Goal: Information Seeking & Learning: Find contact information

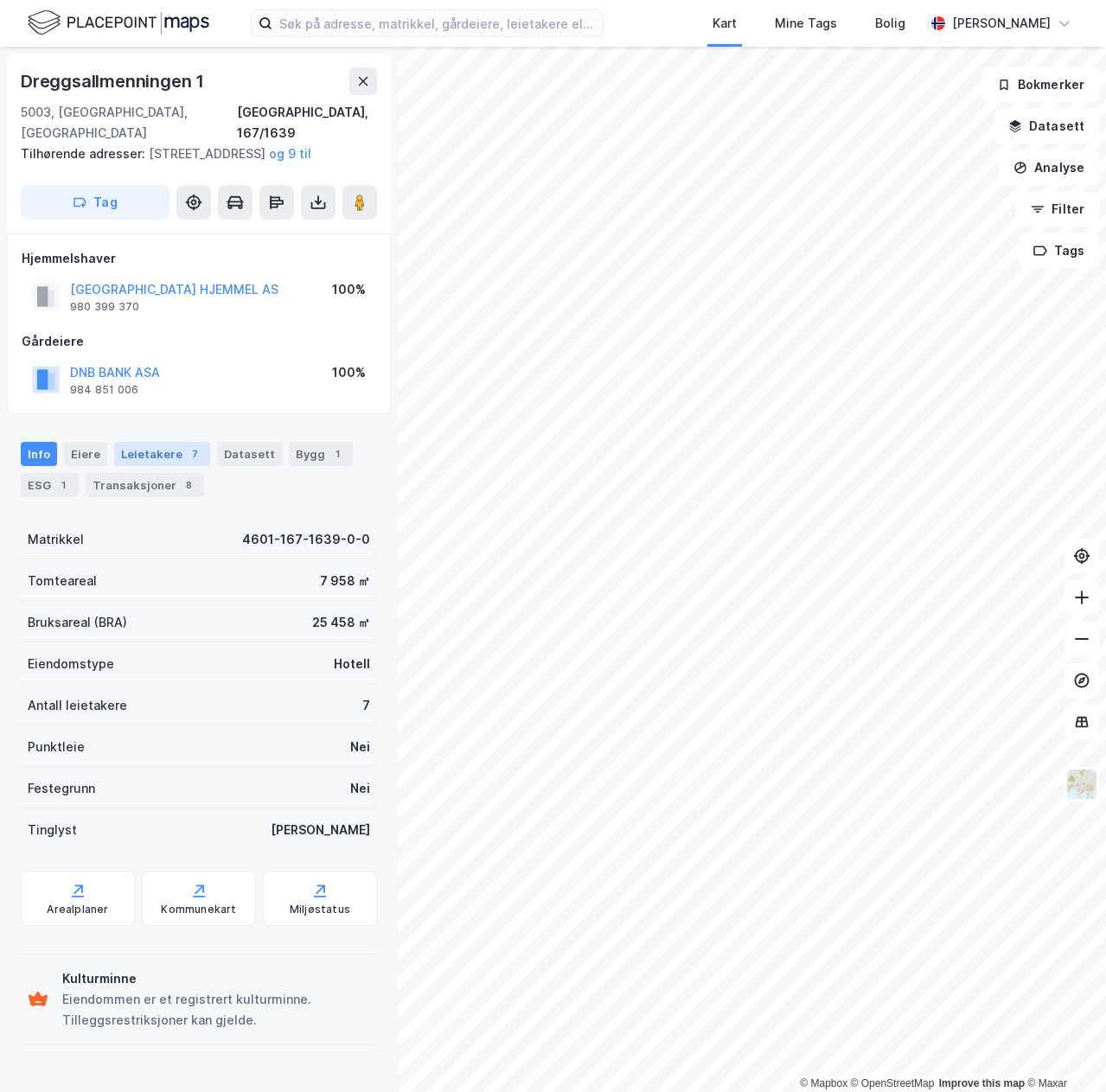
click at [163, 453] on div "Leietakere 7" at bounding box center [162, 454] width 96 height 24
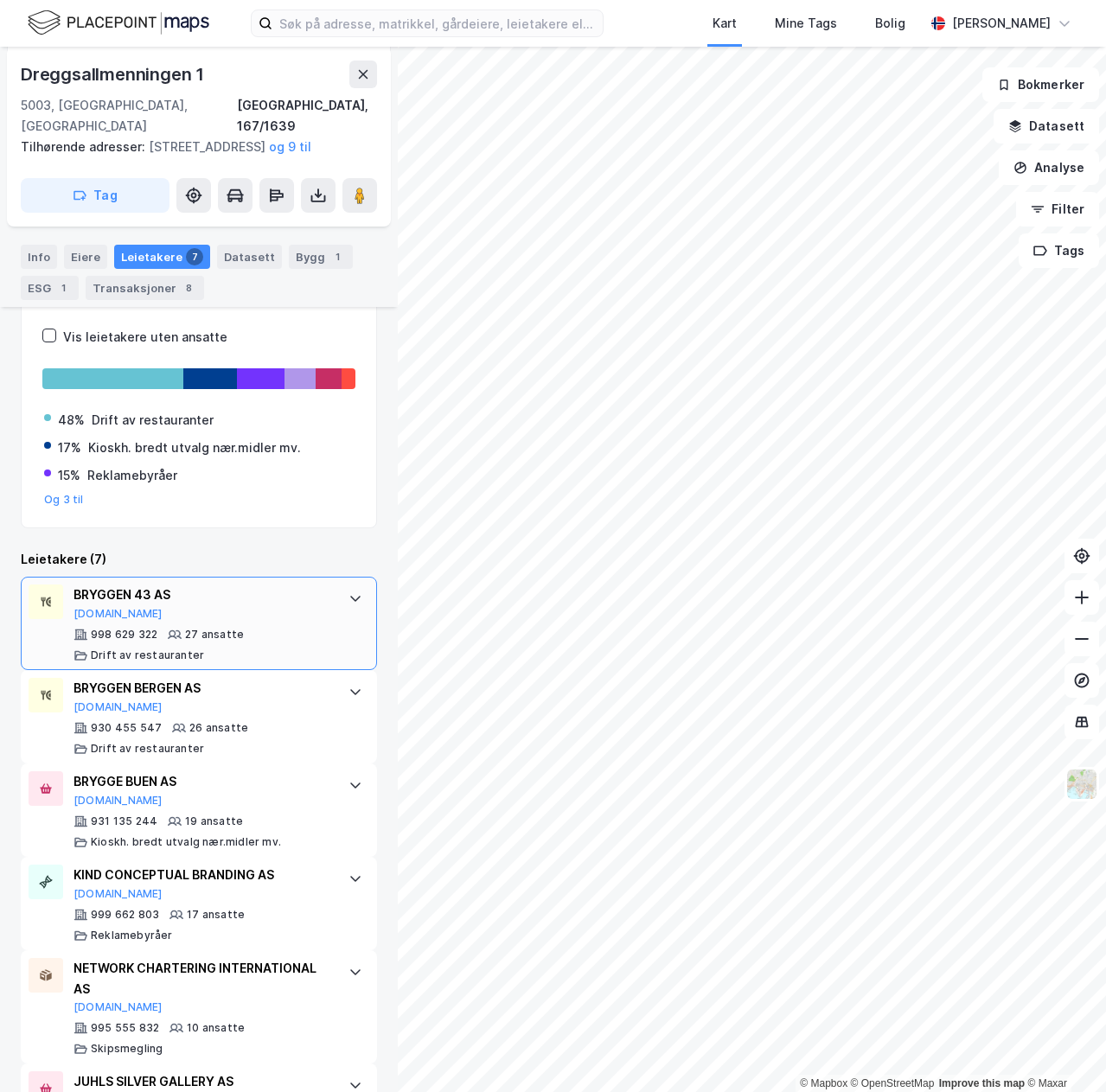
scroll to position [291, 0]
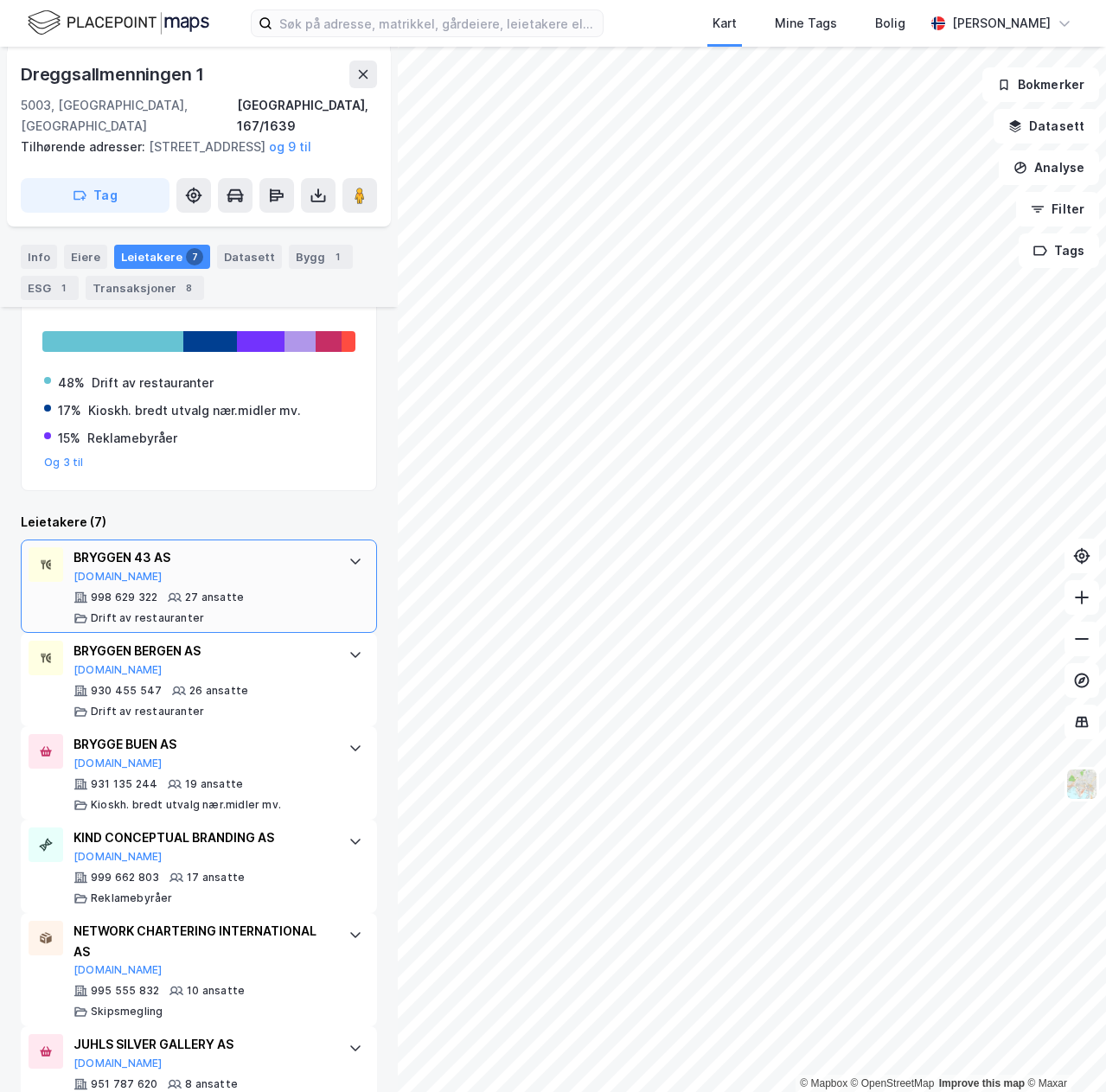
click at [239, 567] on div "BRYGGEN 43 AS [DOMAIN_NAME]" at bounding box center [202, 565] width 257 height 37
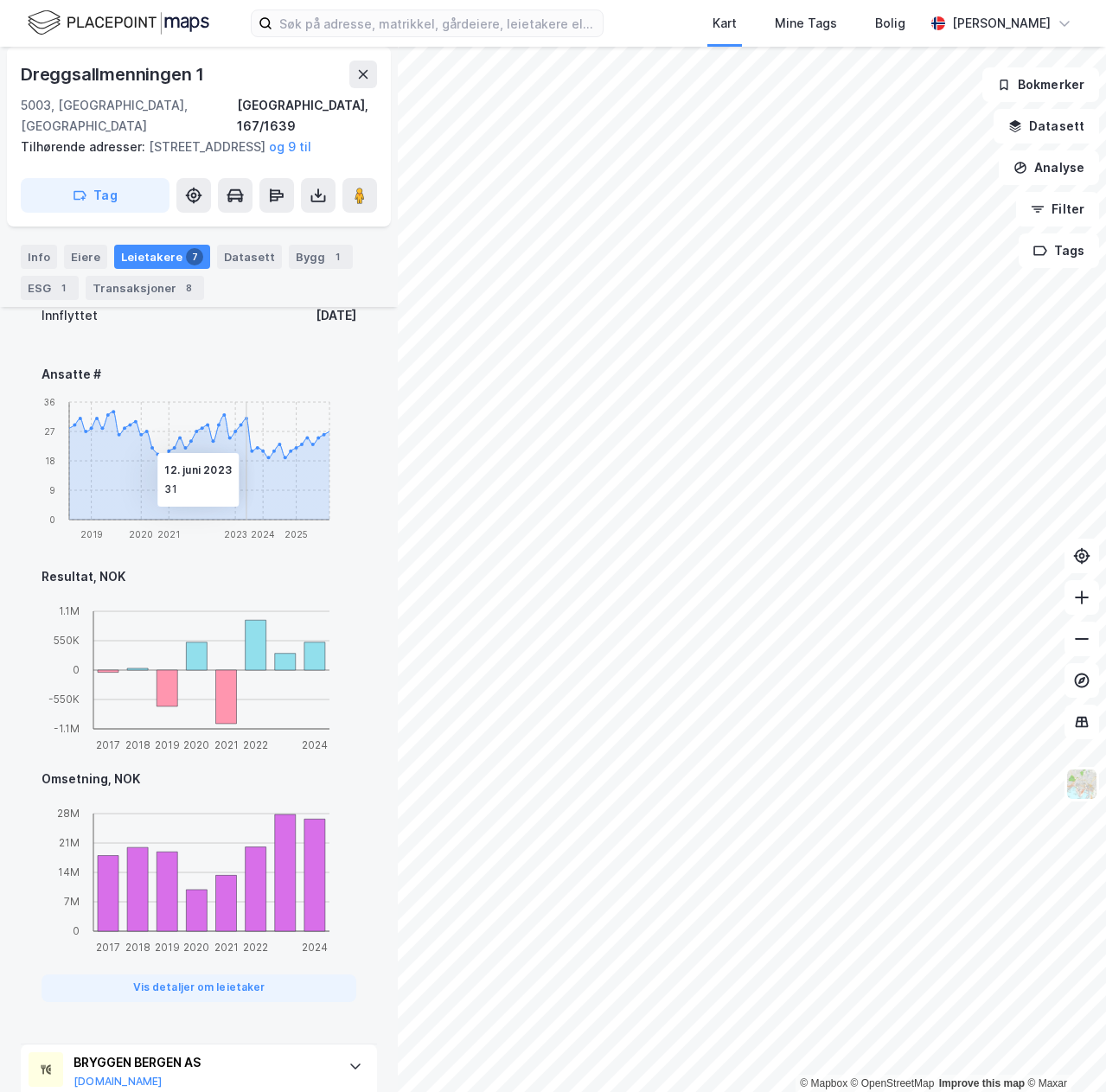
scroll to position [1046, 0]
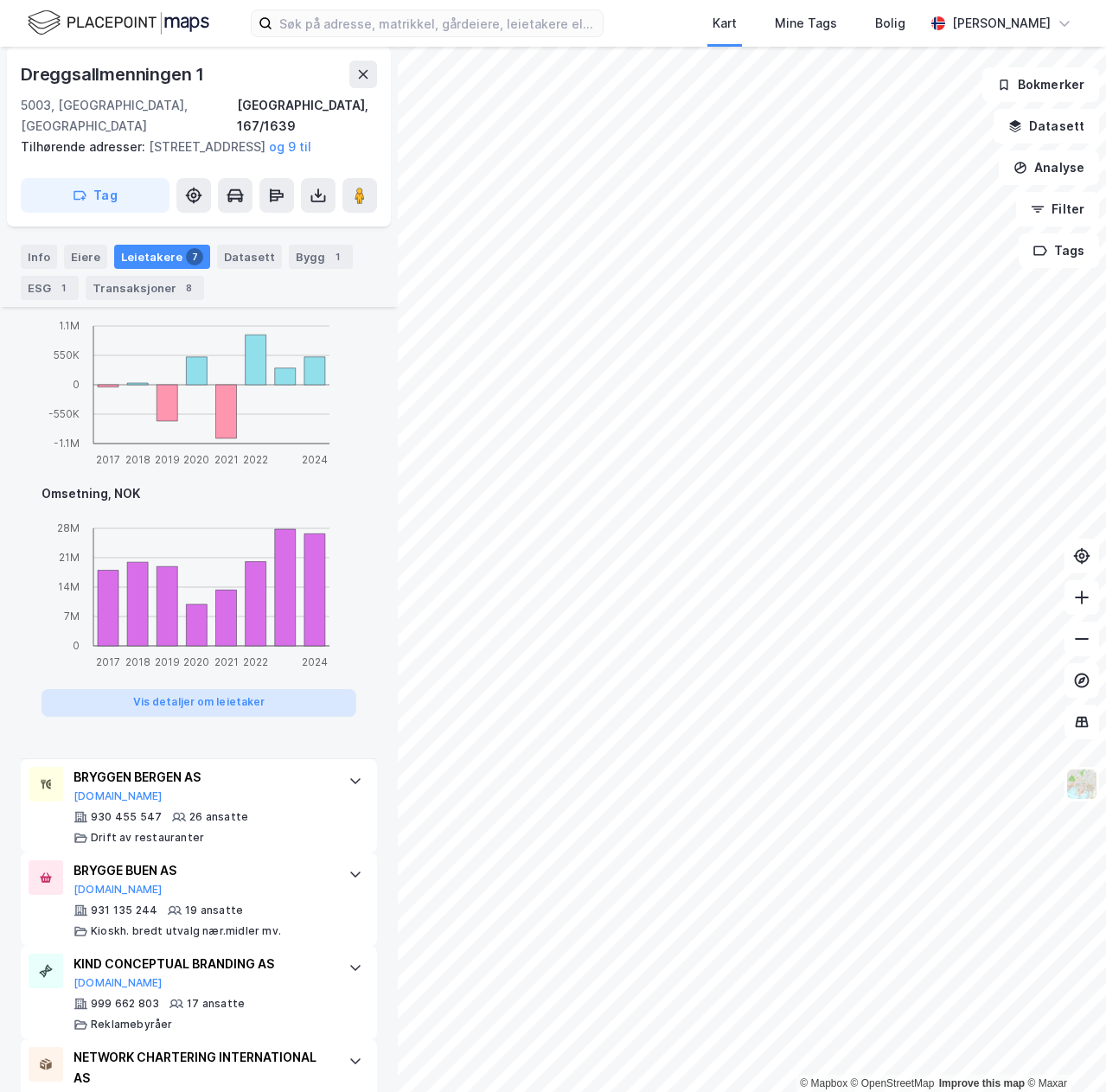
click at [230, 689] on button "Vis detaljer om leietaker" at bounding box center [199, 702] width 315 height 28
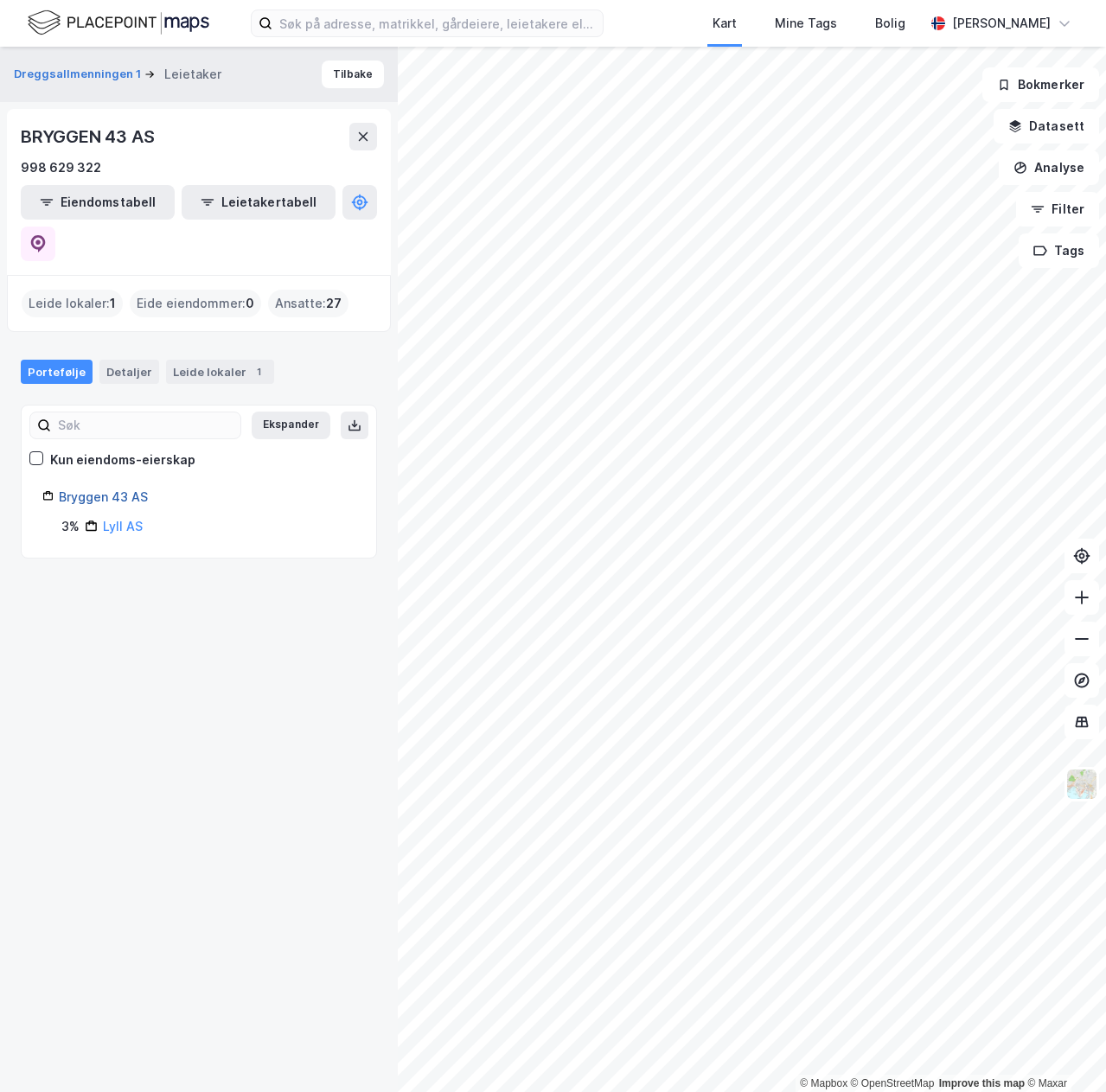
click at [131, 489] on link "Bryggen 43 AS" at bounding box center [103, 496] width 89 height 15
click at [30, 168] on div "998 629 322" at bounding box center [61, 167] width 80 height 21
click at [32, 168] on div "998 629 322" at bounding box center [61, 167] width 80 height 21
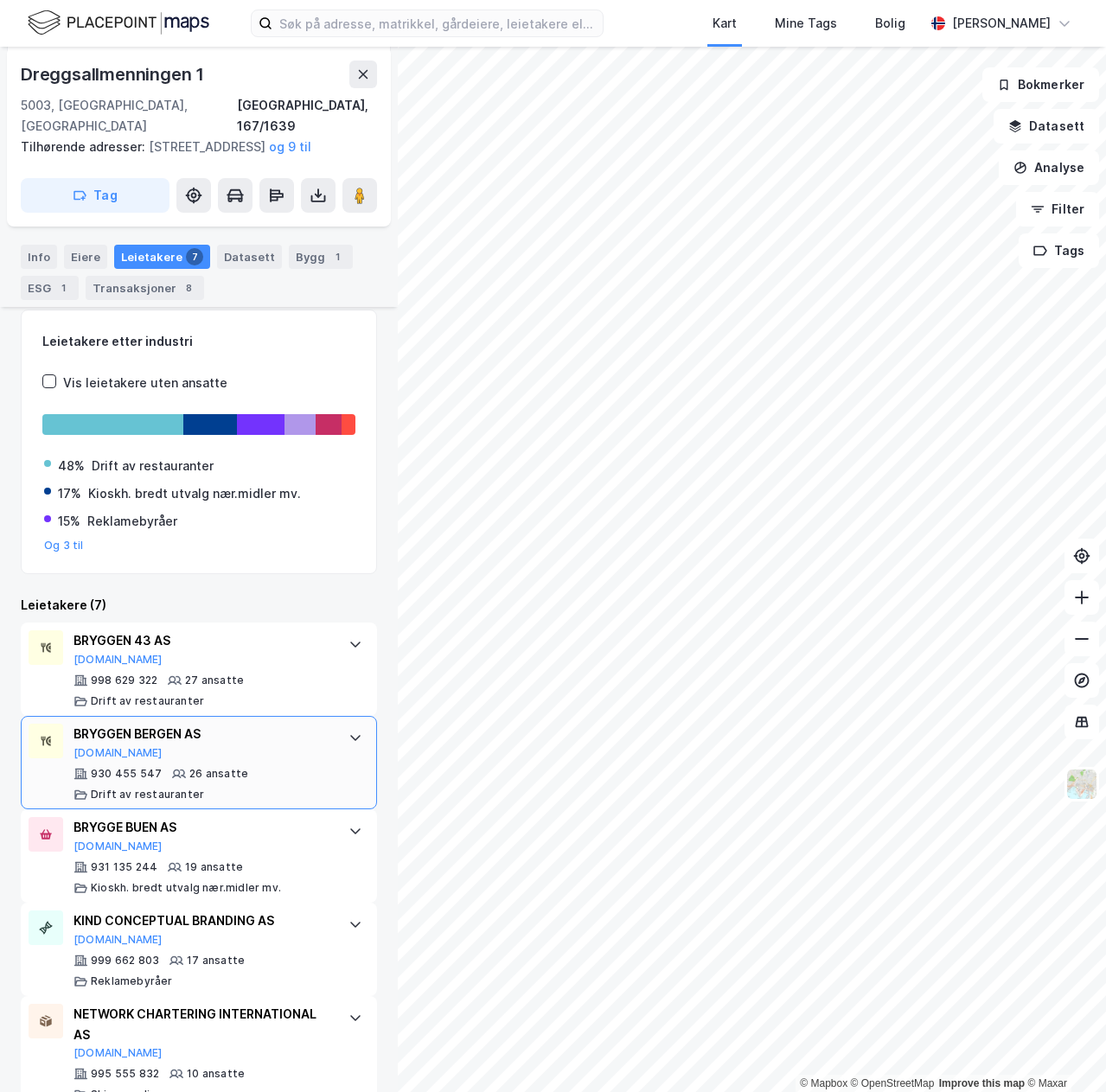
scroll to position [212, 0]
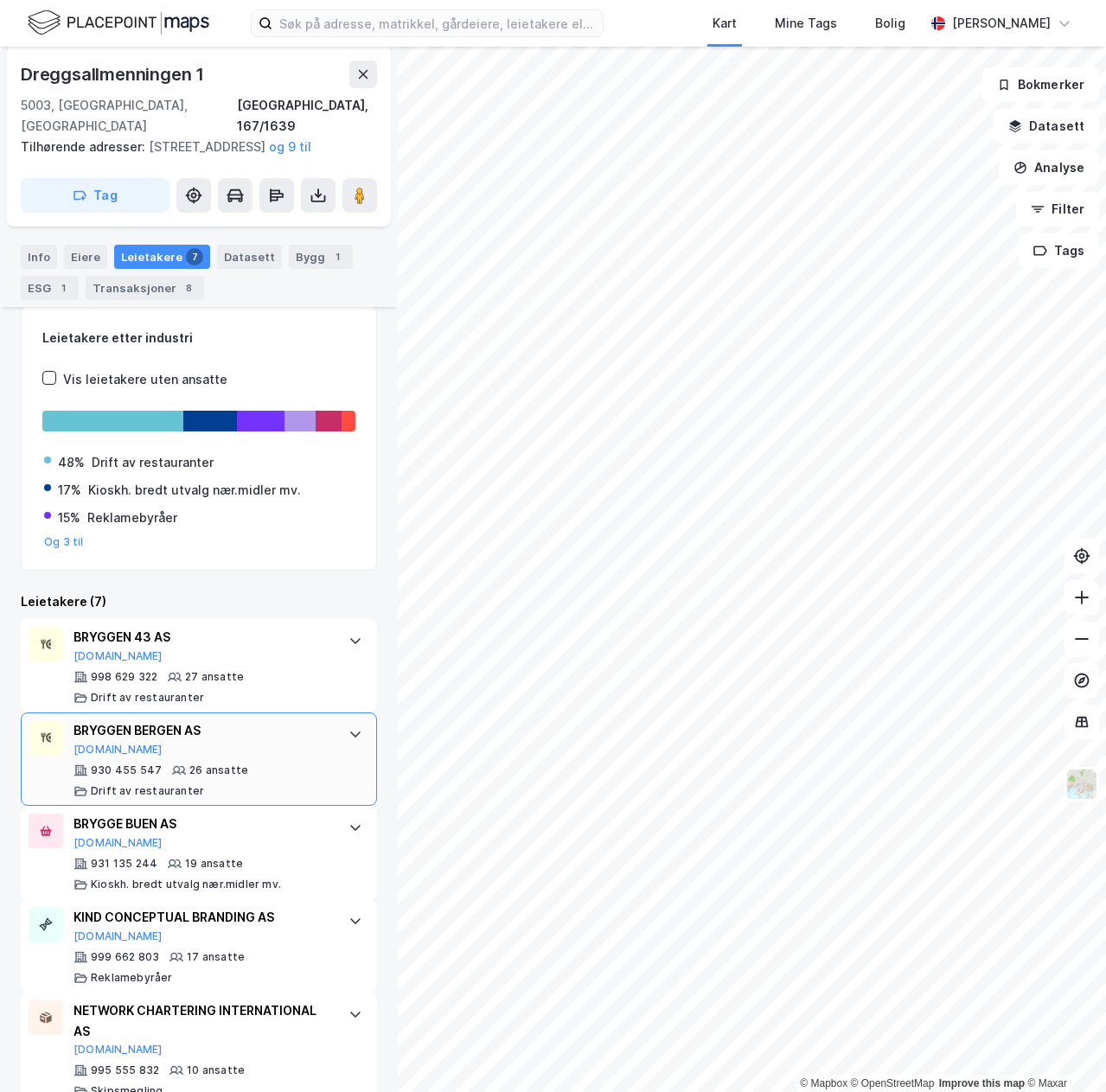
click at [216, 763] on div "930 455 547 26 ansatte Drift av restauranter" at bounding box center [202, 780] width 257 height 35
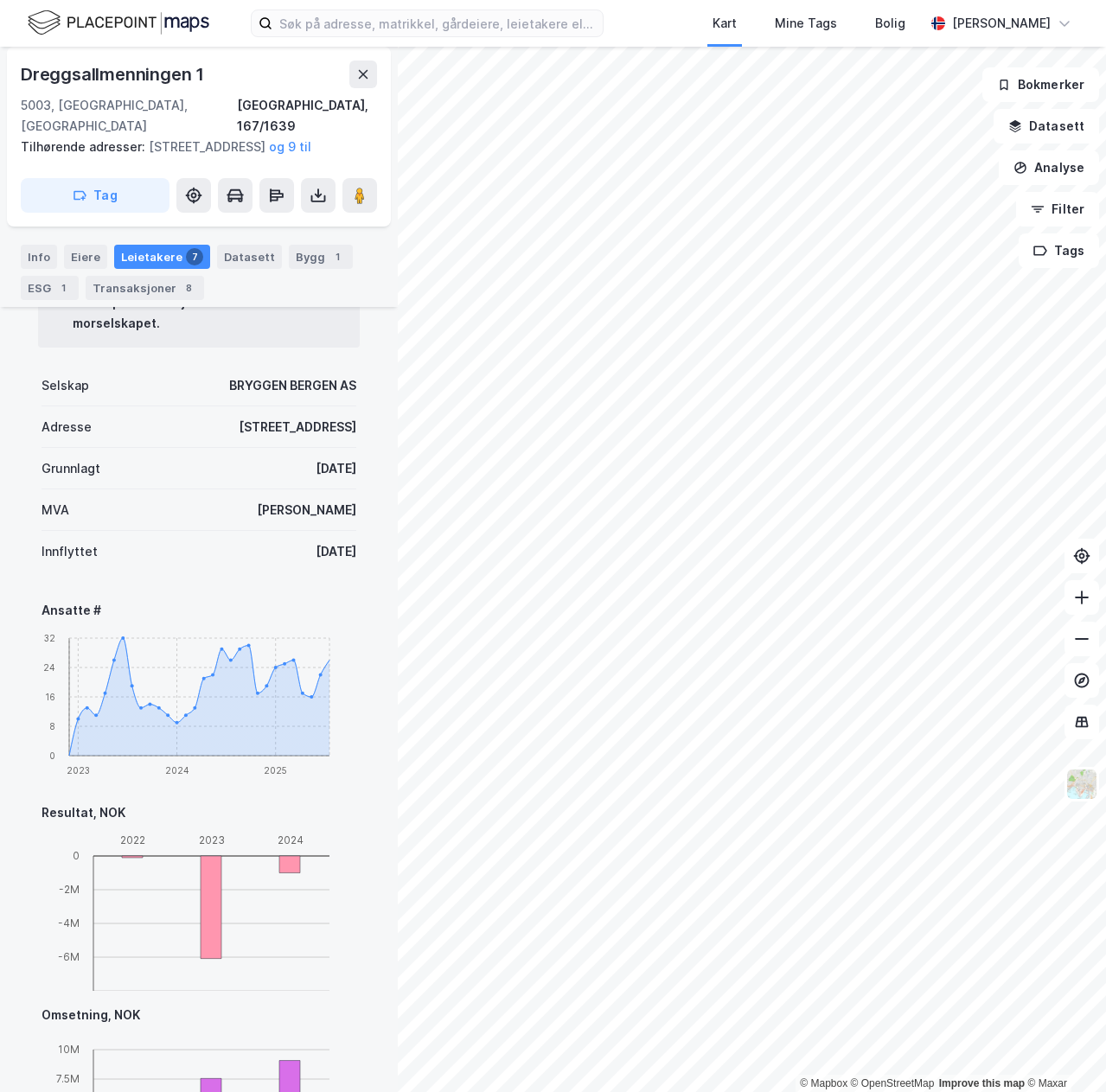
scroll to position [276, 0]
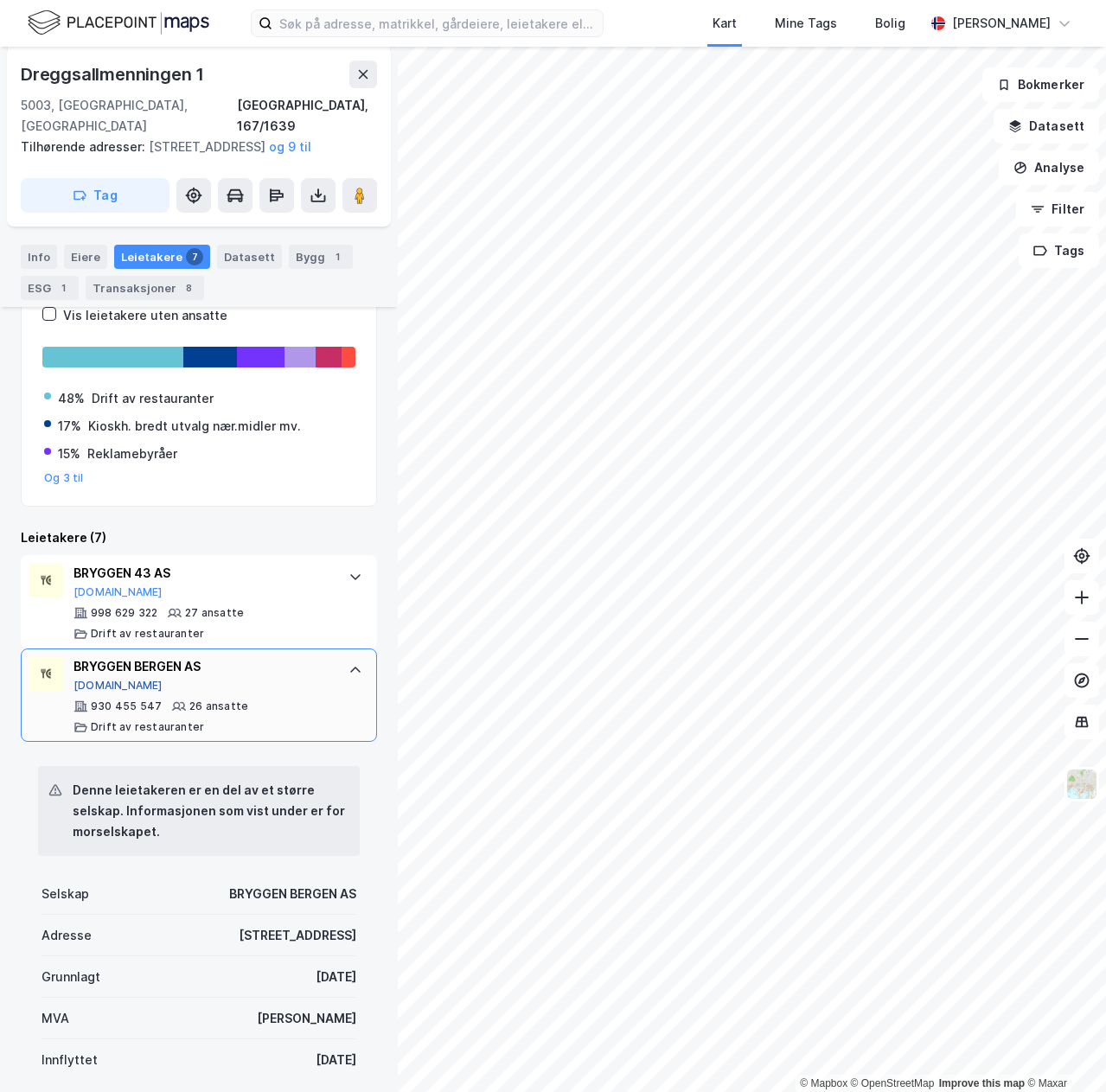
click at [104, 679] on button "[DOMAIN_NAME]" at bounding box center [118, 686] width 89 height 14
click at [249, 669] on div "BRYGGEN BERGEN AS [DOMAIN_NAME]" at bounding box center [202, 674] width 257 height 37
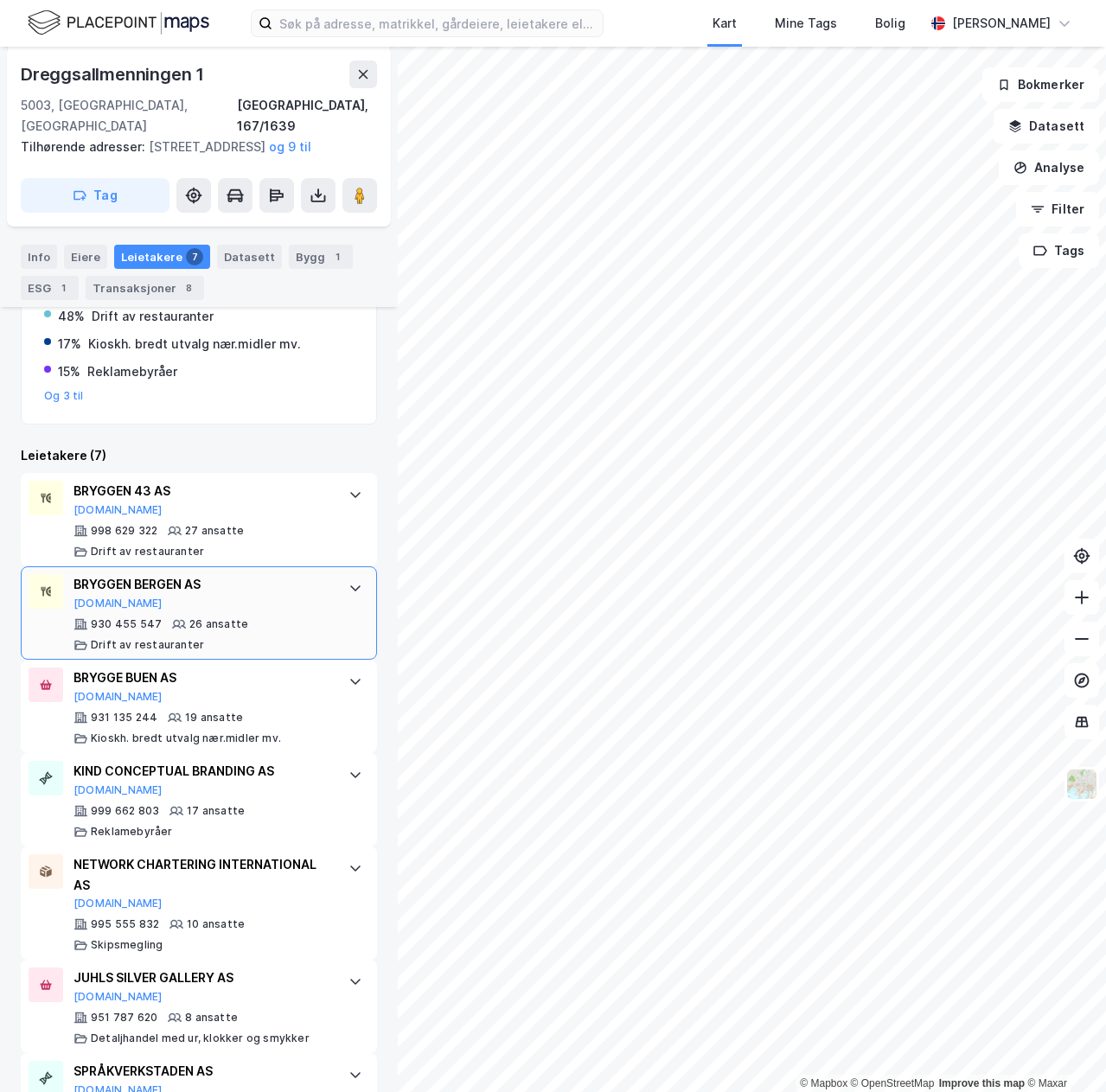
scroll to position [408, 0]
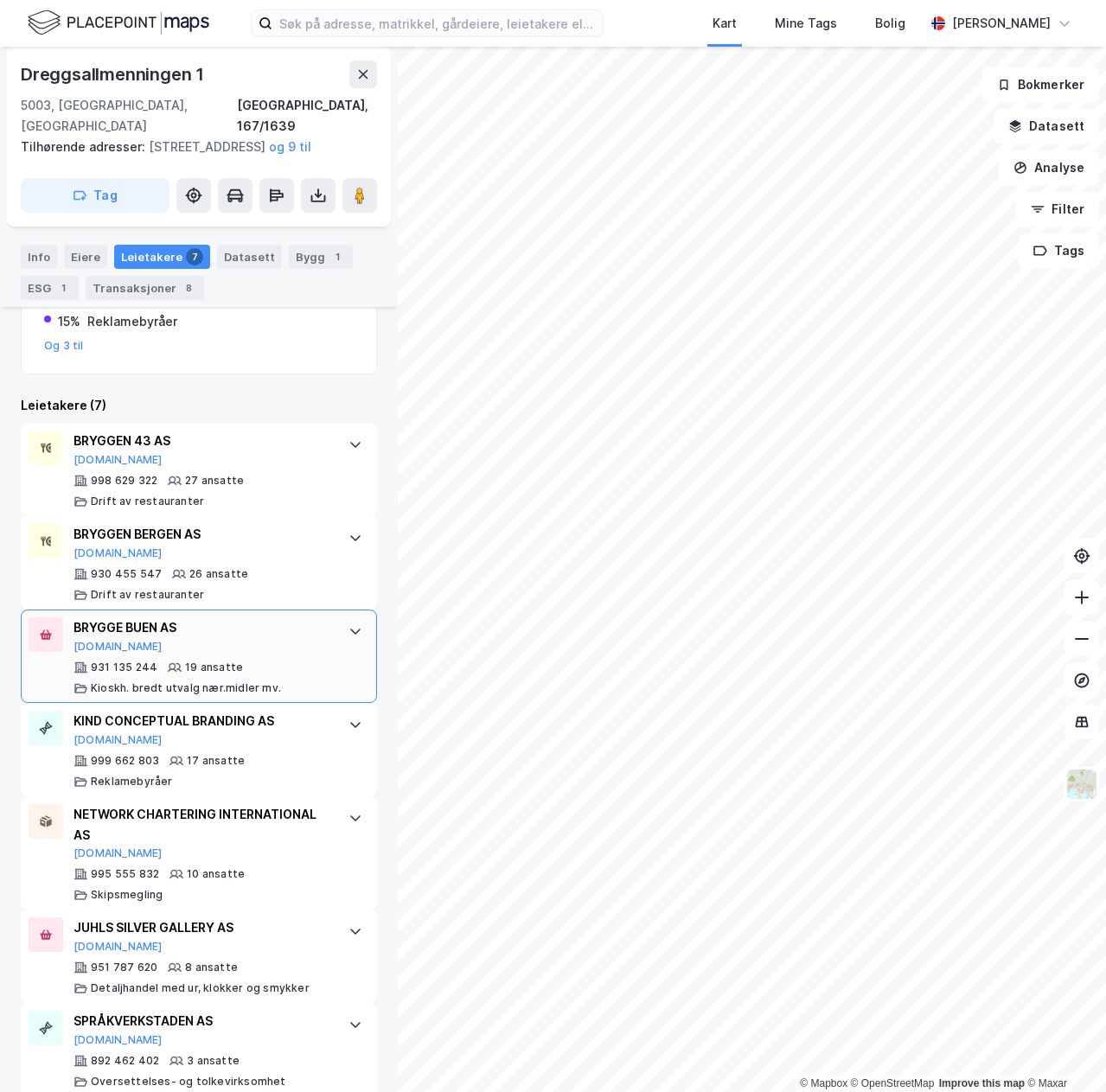
click at [314, 639] on div "BRYGGE BUEN AS [DOMAIN_NAME] 931 135 244 19 ansatte [PERSON_NAME]. bredt utvalg…" at bounding box center [202, 656] width 257 height 78
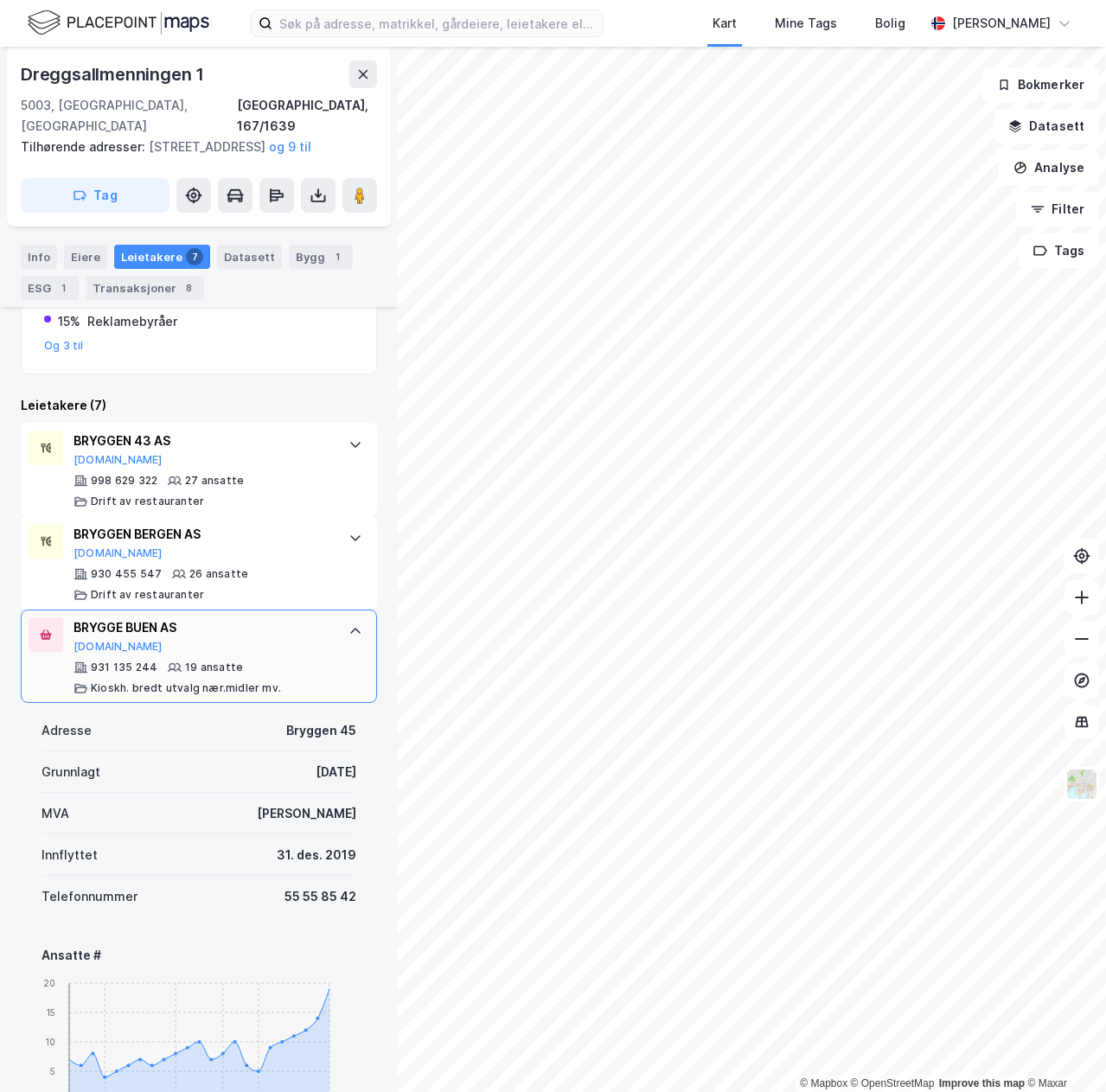
click at [89, 661] on div "931 135 244" at bounding box center [115, 668] width 83 height 14
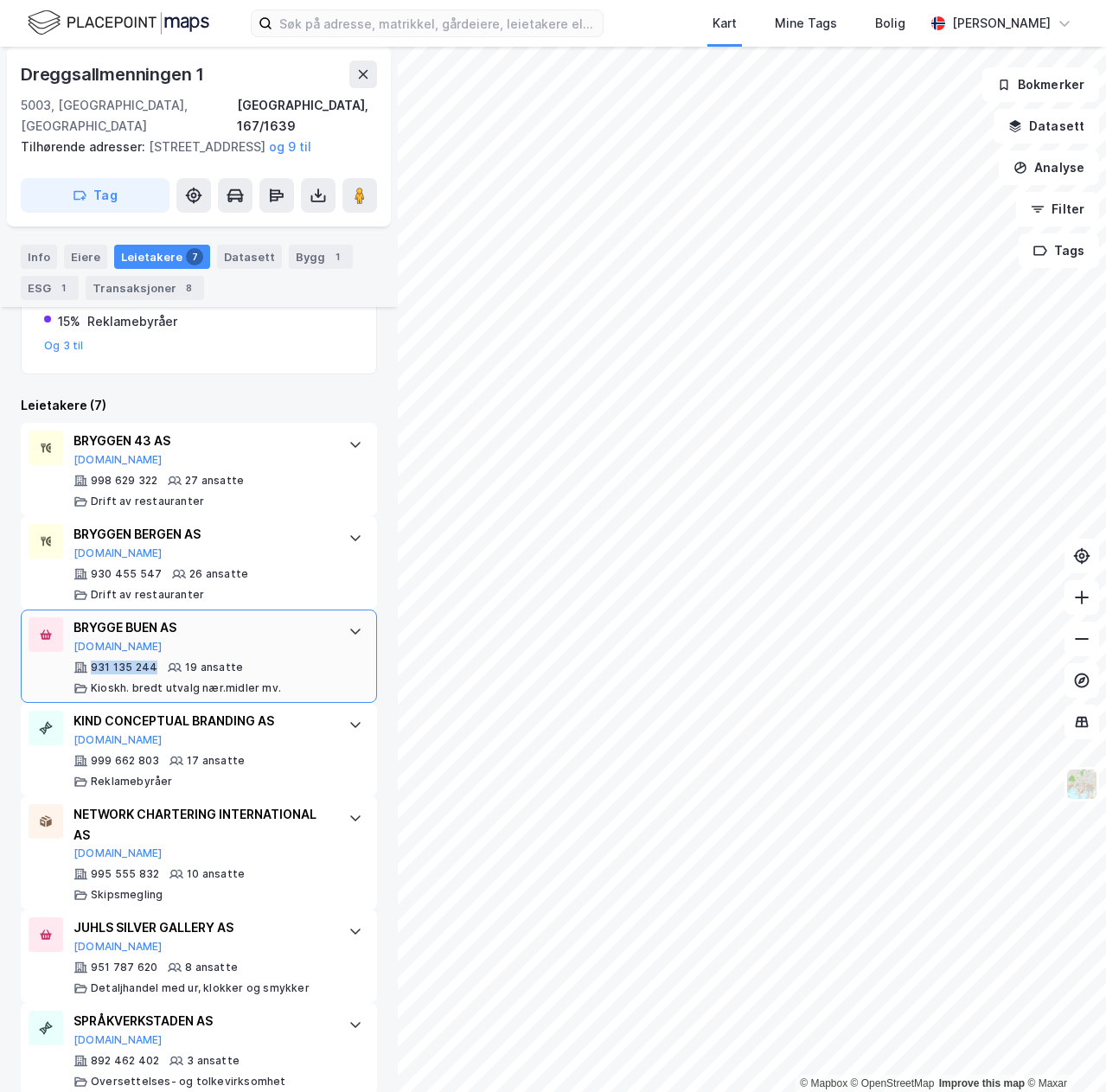
drag, startPoint x: 89, startPoint y: 650, endPoint x: 143, endPoint y: 649, distance: 54.0
click at [143, 661] on div "931 135 244" at bounding box center [115, 668] width 83 height 14
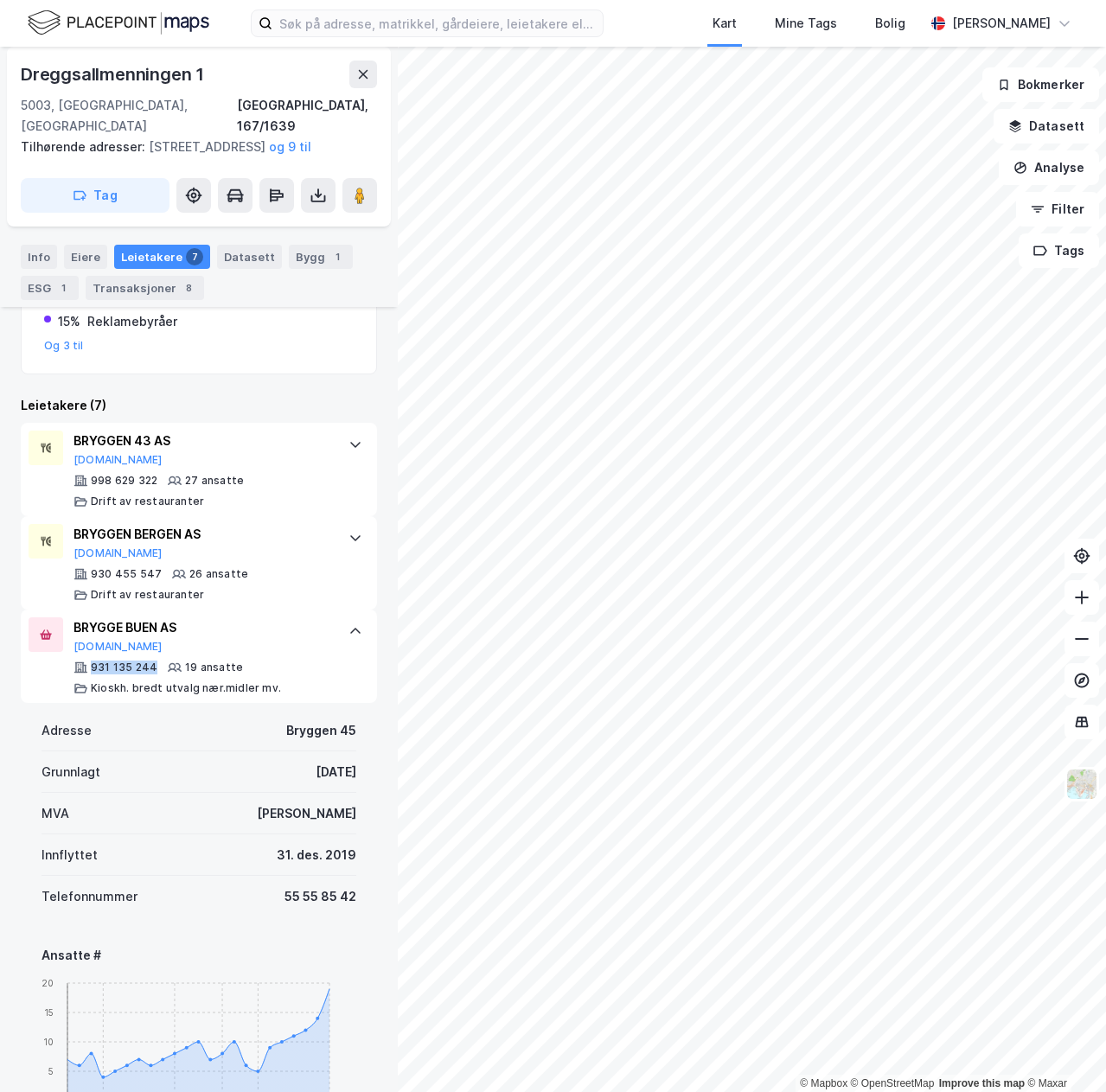
copy div "931 135 244"
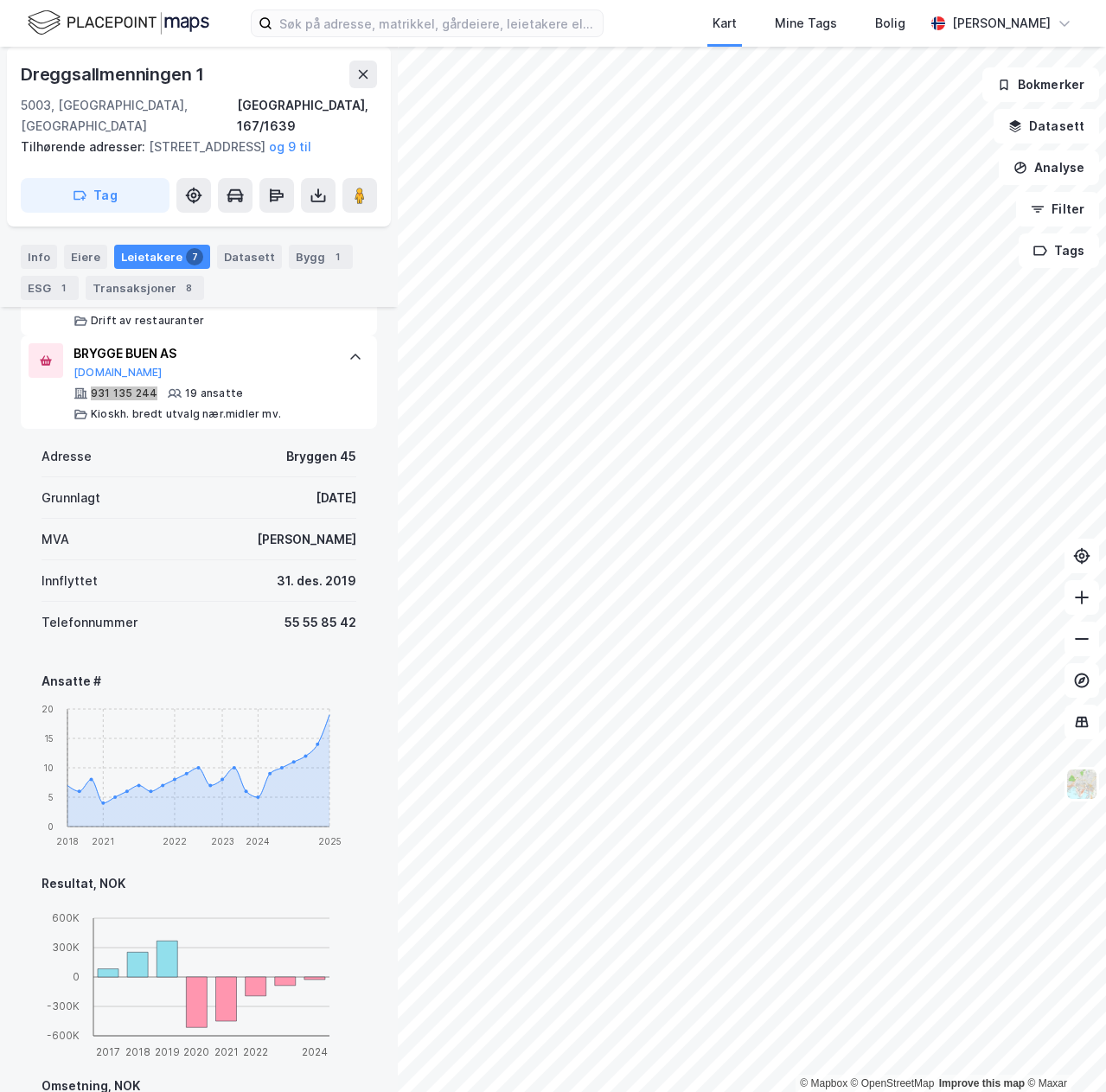
scroll to position [571, 0]
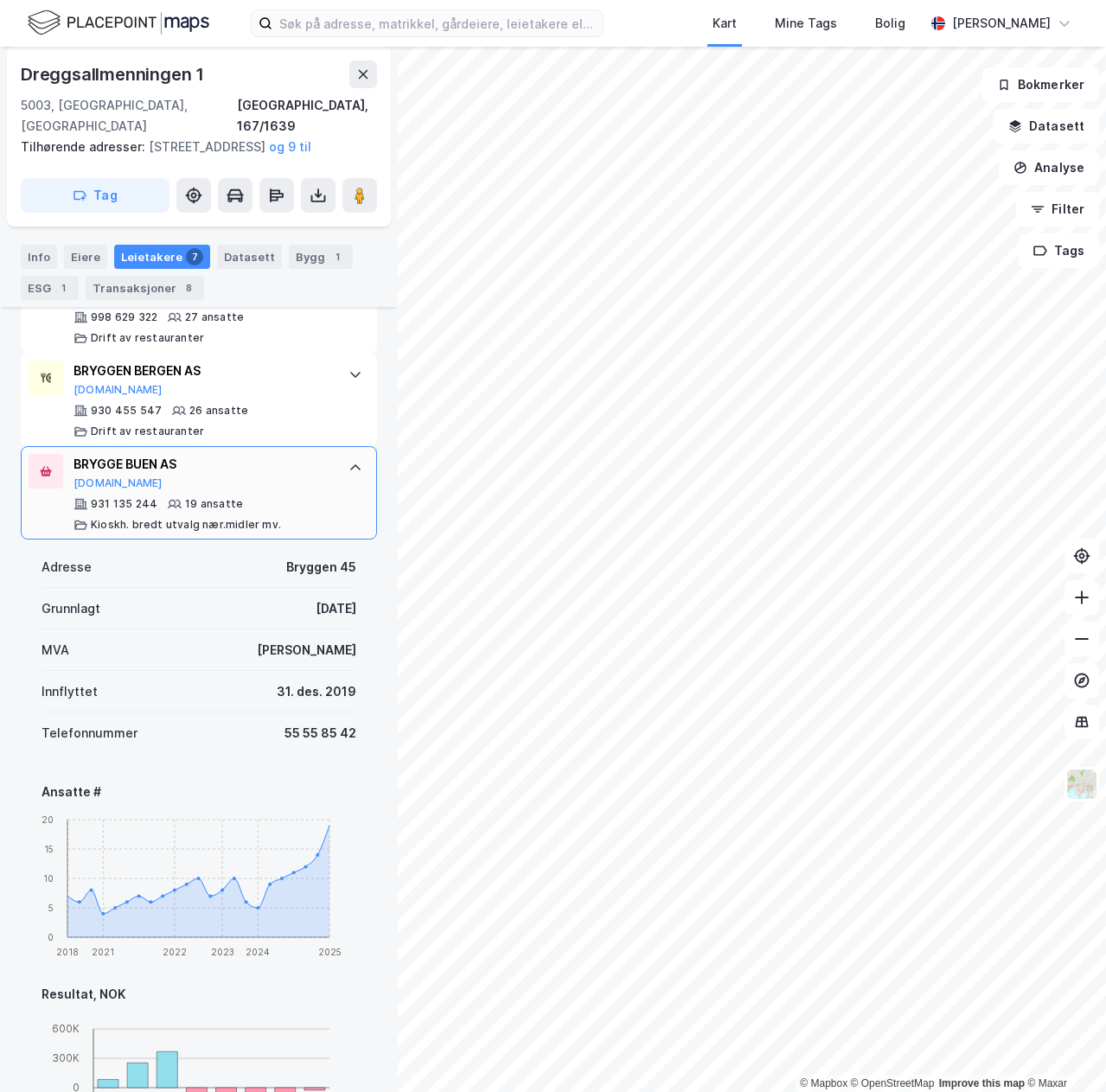
click at [349, 461] on icon at bounding box center [356, 468] width 14 height 14
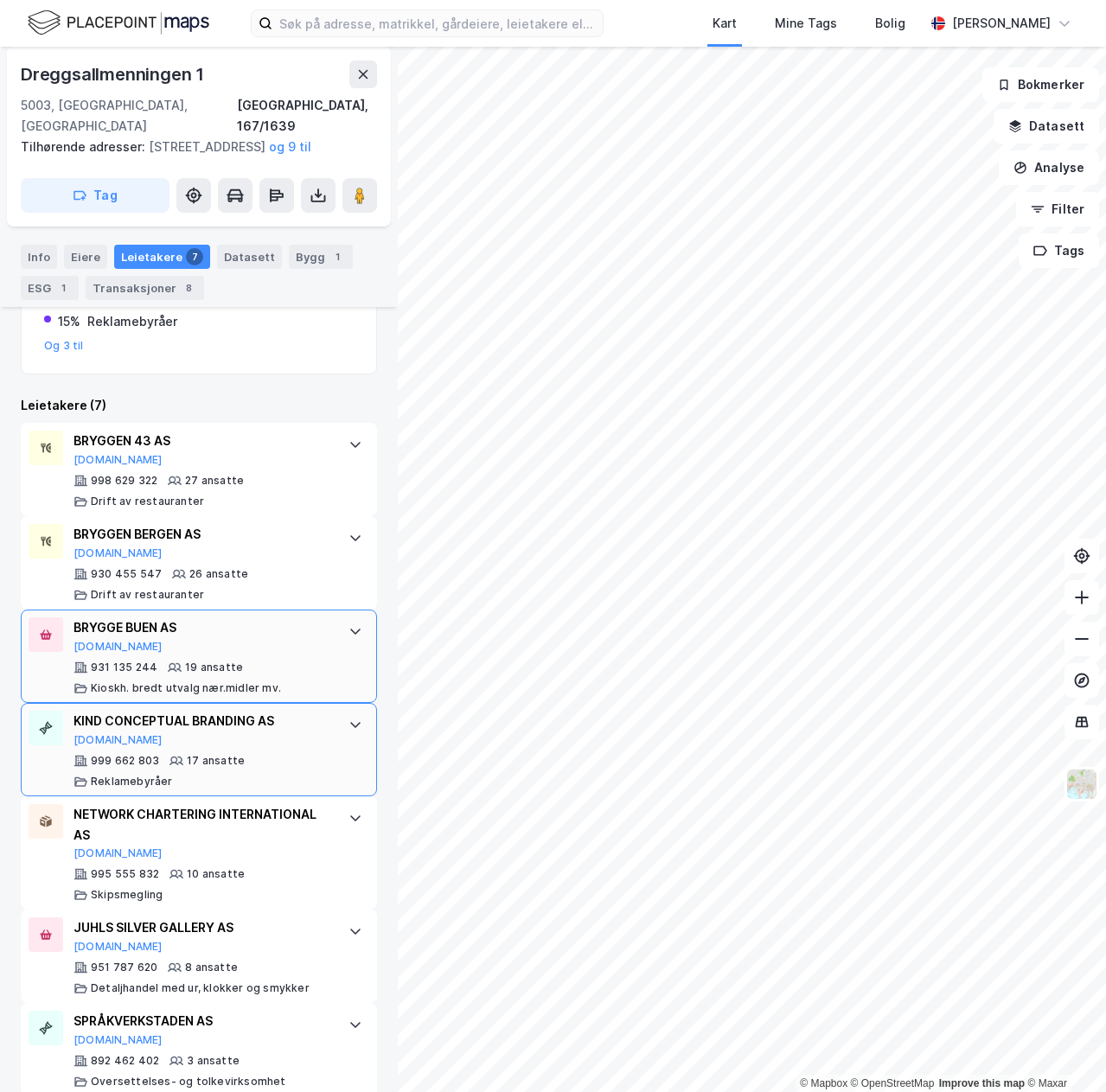
click at [342, 710] on div at bounding box center [356, 724] width 28 height 28
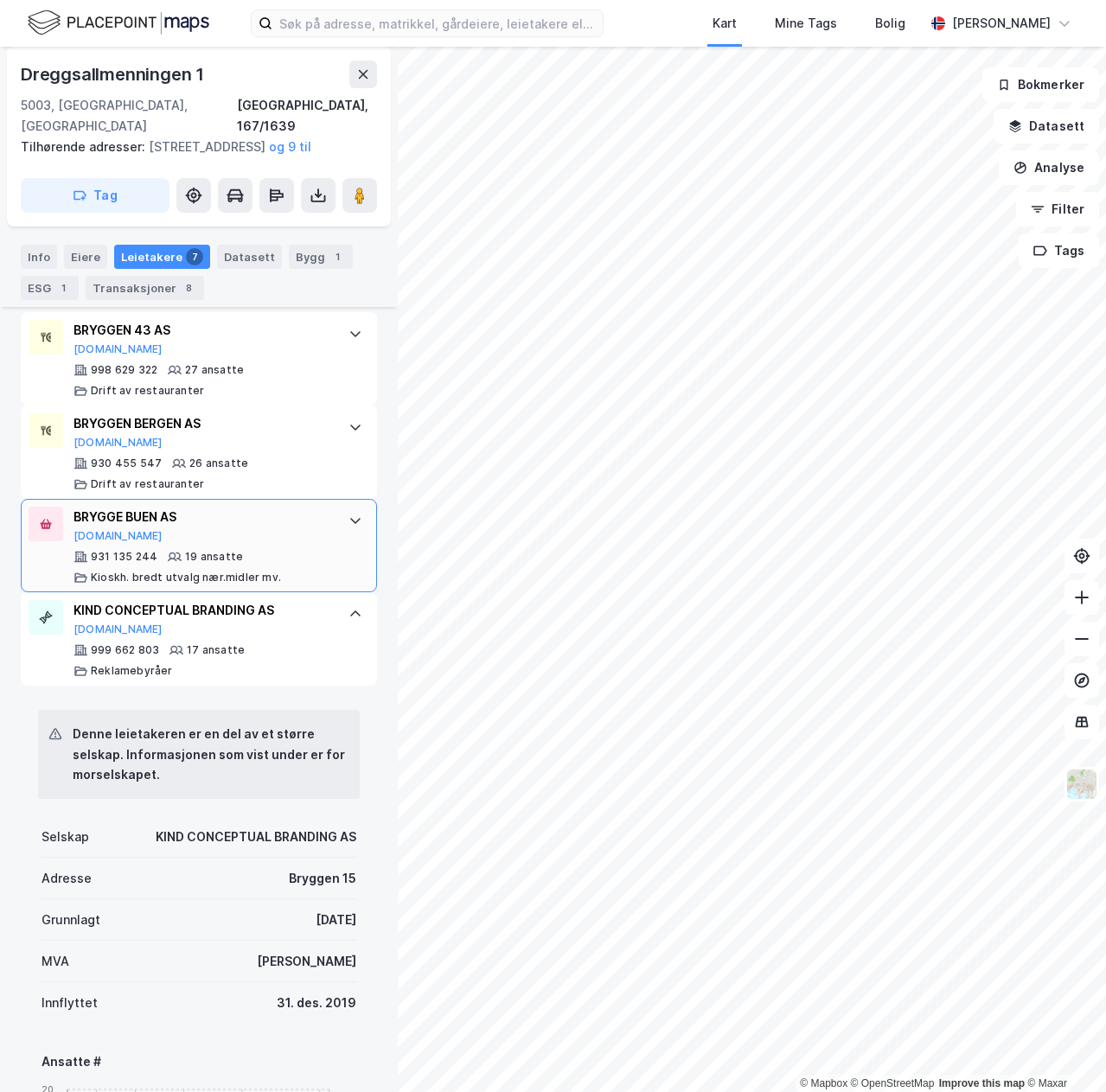
scroll to position [580, 0]
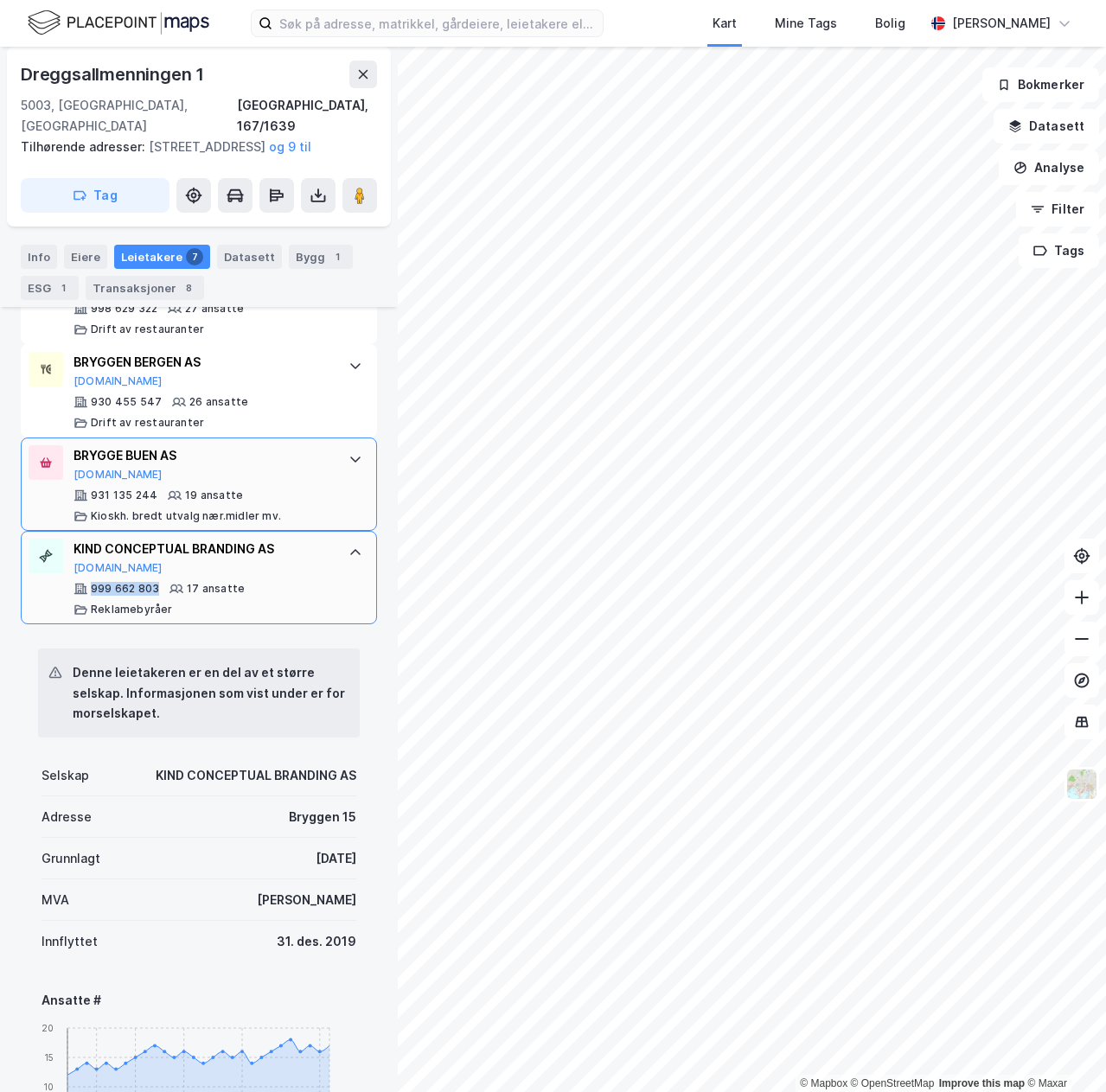
drag, startPoint x: 156, startPoint y: 568, endPoint x: 93, endPoint y: 568, distance: 63.0
click at [93, 582] on div "999 662 803" at bounding box center [124, 589] width 69 height 14
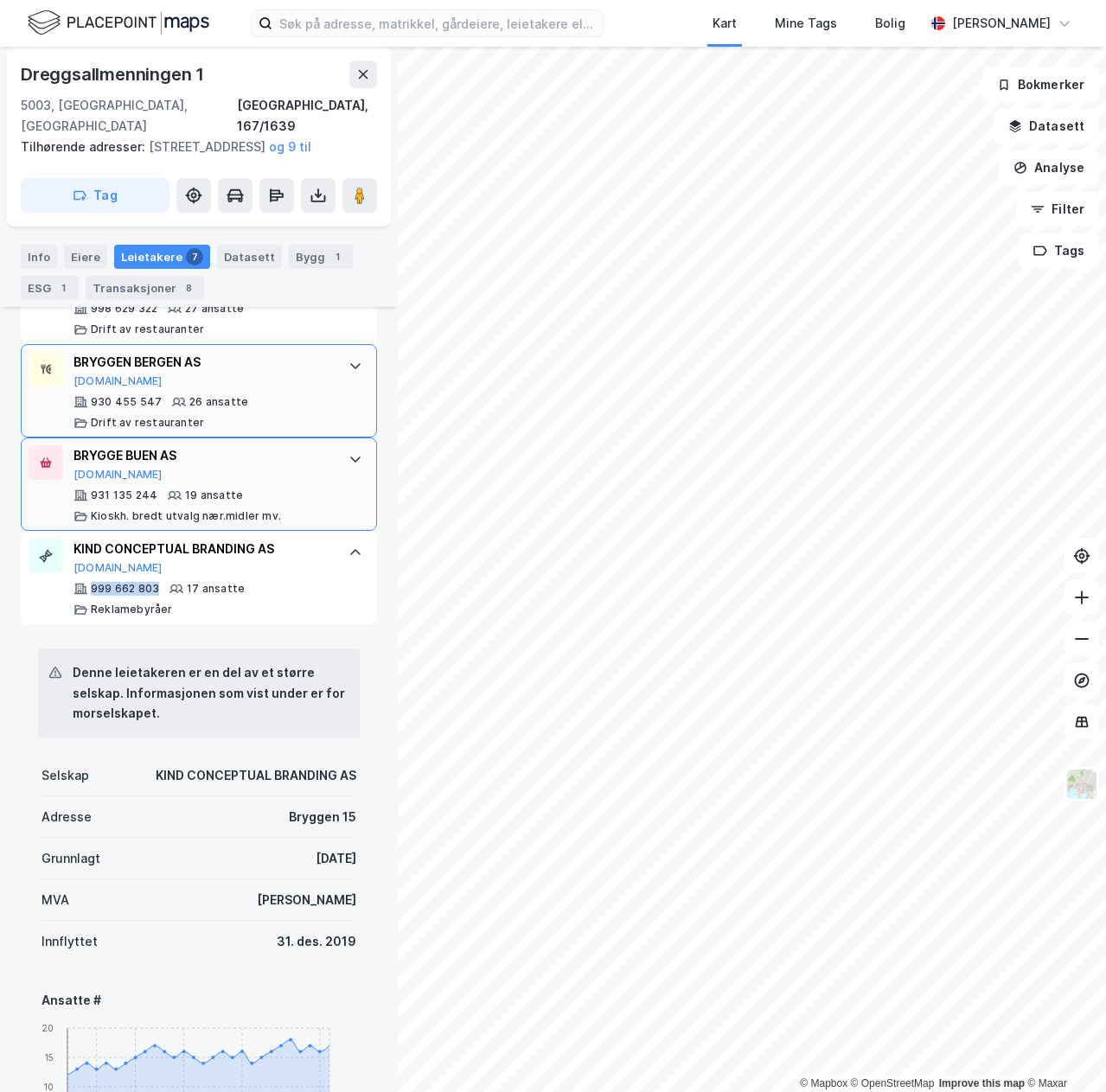
scroll to position [408, 0]
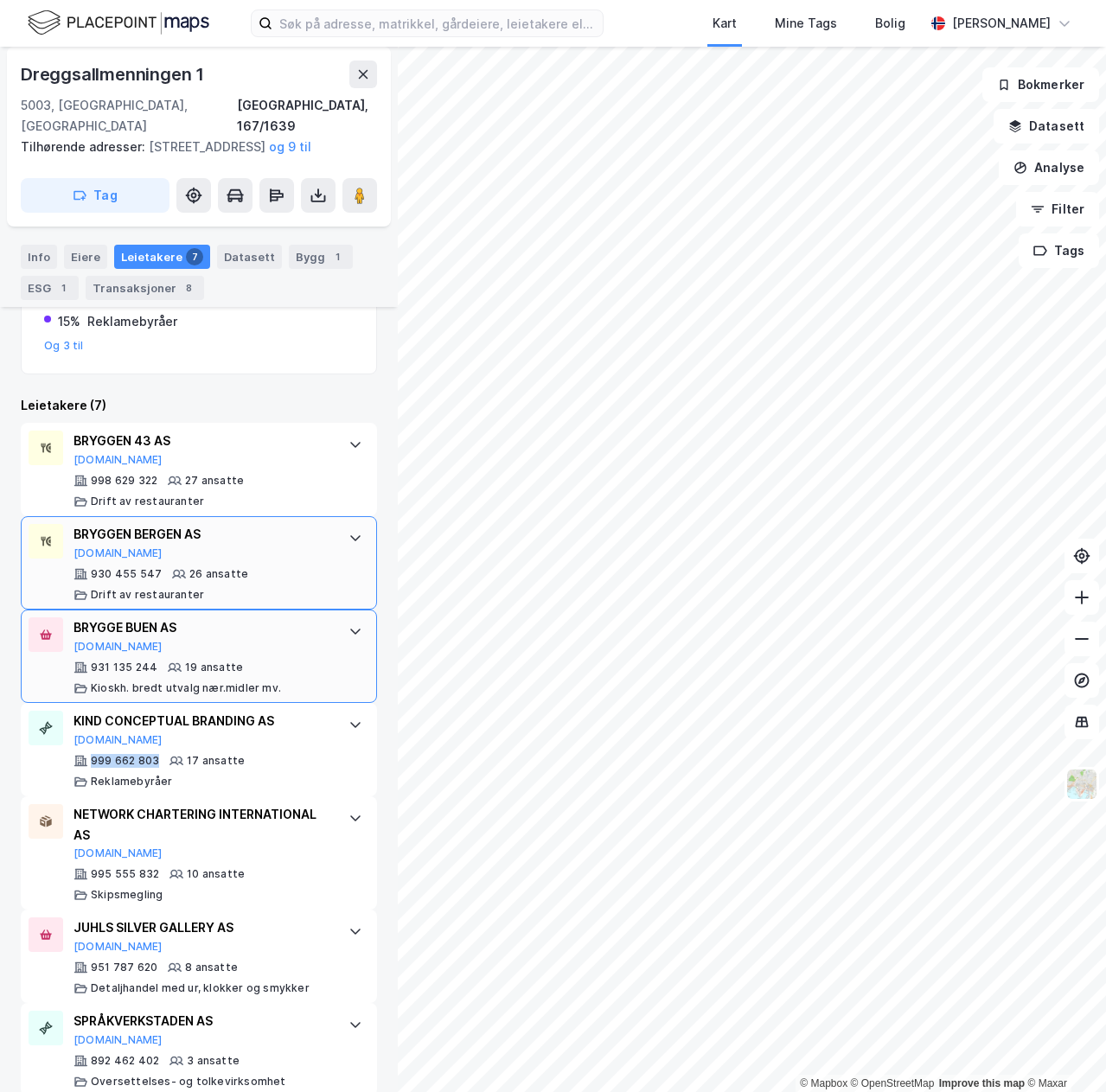
copy div "999 662 803"
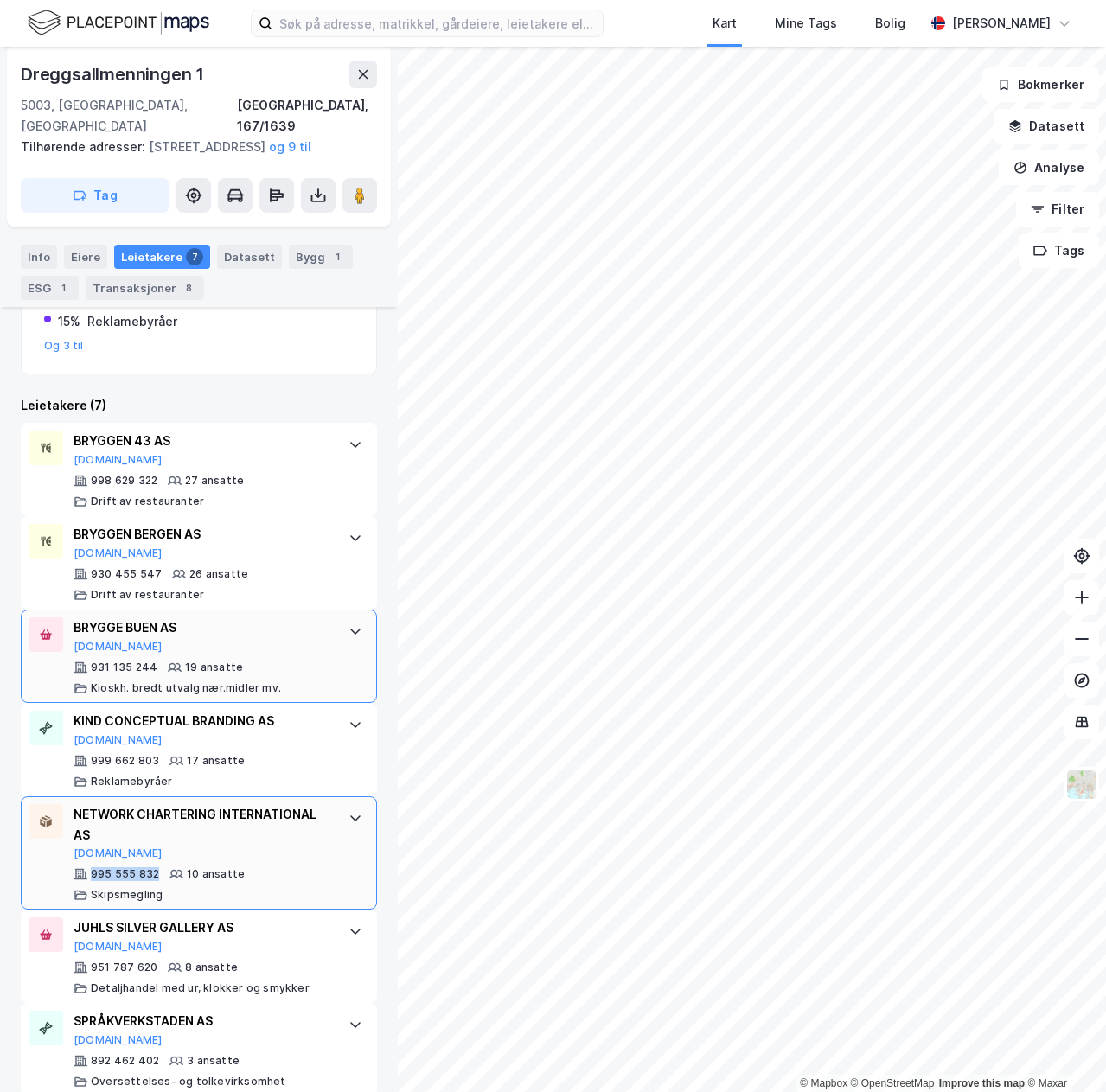
drag, startPoint x: 155, startPoint y: 853, endPoint x: 91, endPoint y: 856, distance: 64.1
click at [91, 867] on div "995 555 832" at bounding box center [124, 874] width 69 height 14
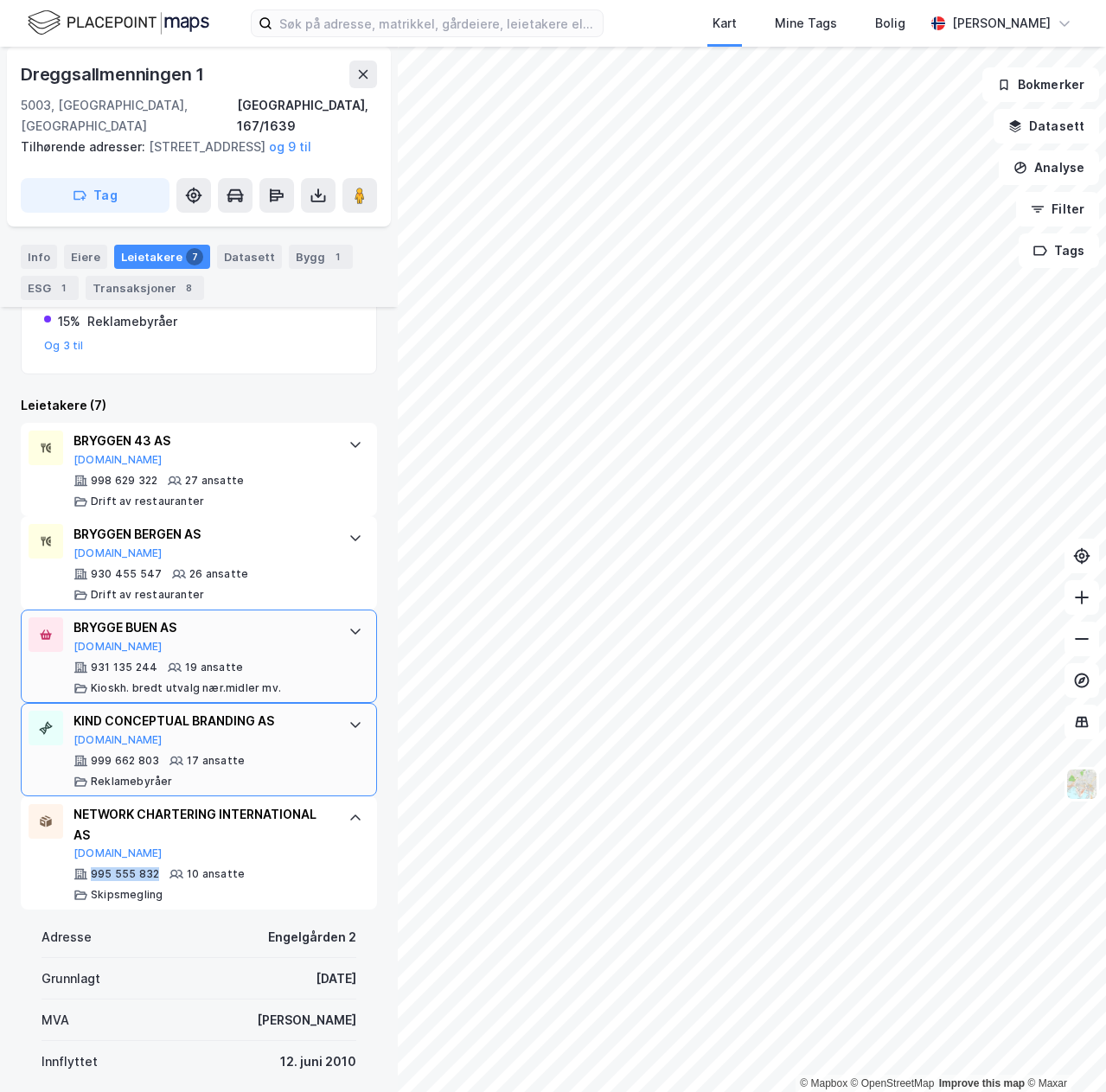
copy div "995 555 832"
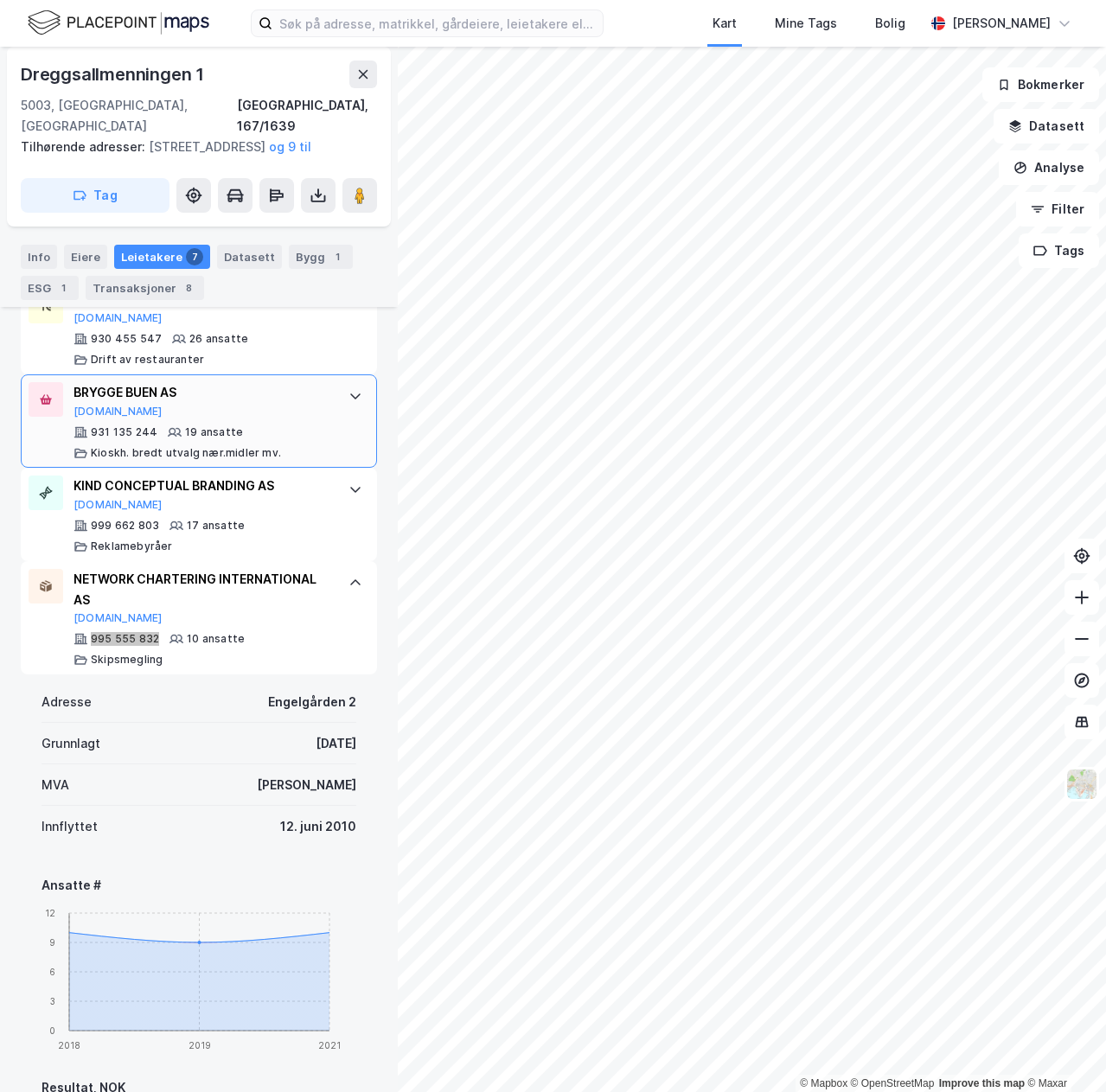
scroll to position [728, 0]
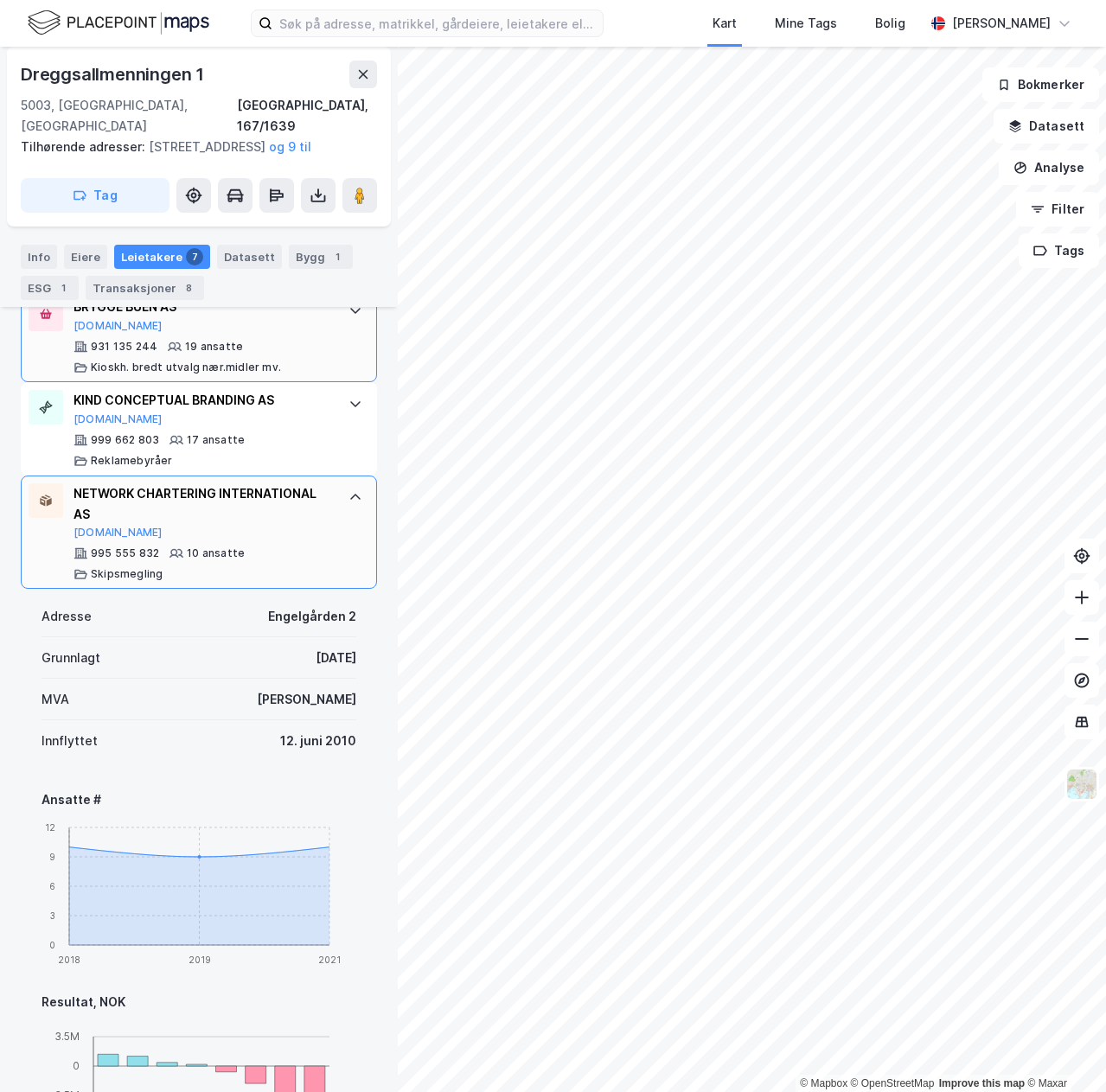
click at [350, 494] on icon at bounding box center [355, 497] width 10 height 6
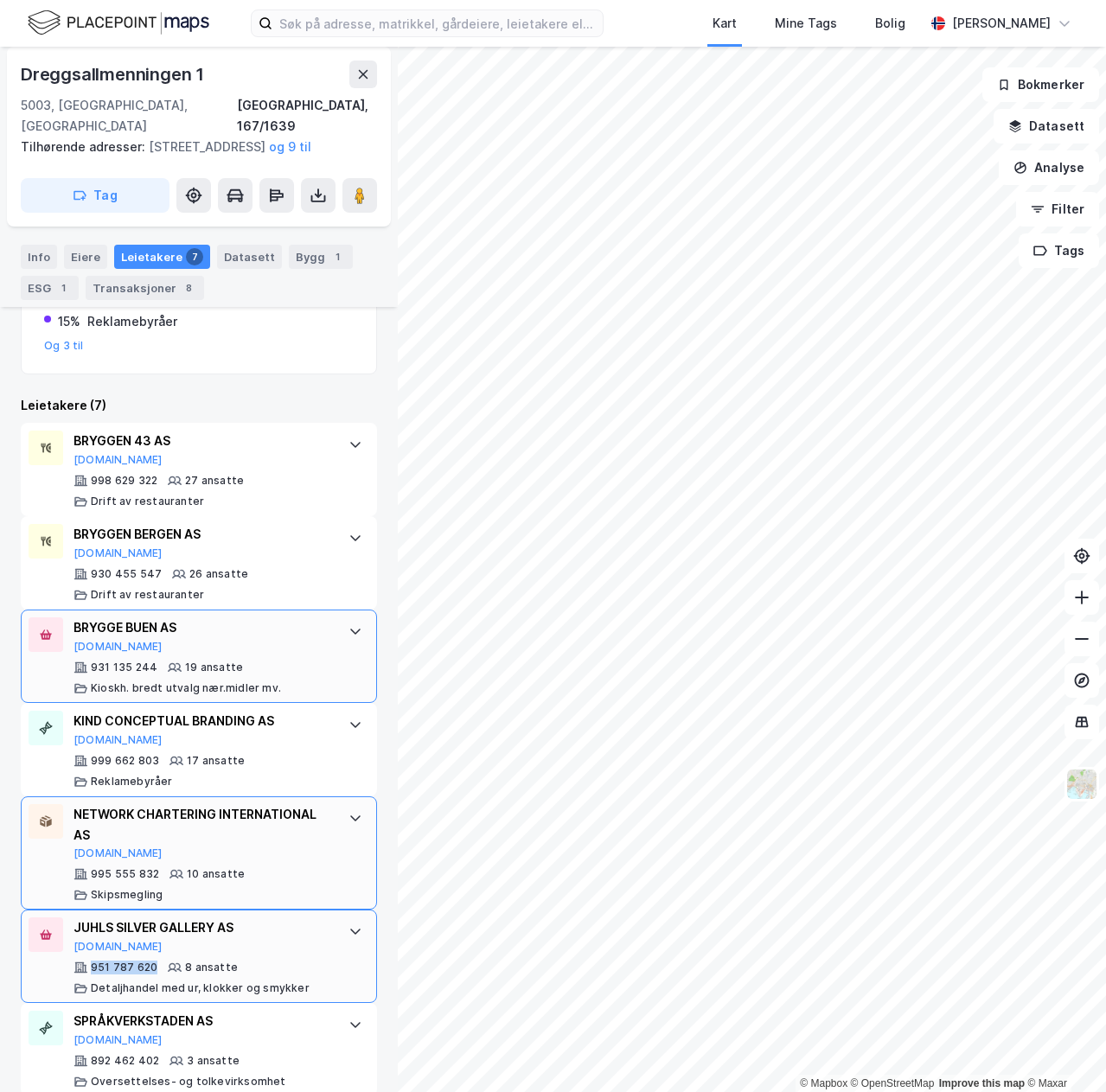
drag, startPoint x: 151, startPoint y: 944, endPoint x: 91, endPoint y: 943, distance: 60.0
click at [90, 961] on div "951 787 620" at bounding box center [123, 968] width 67 height 14
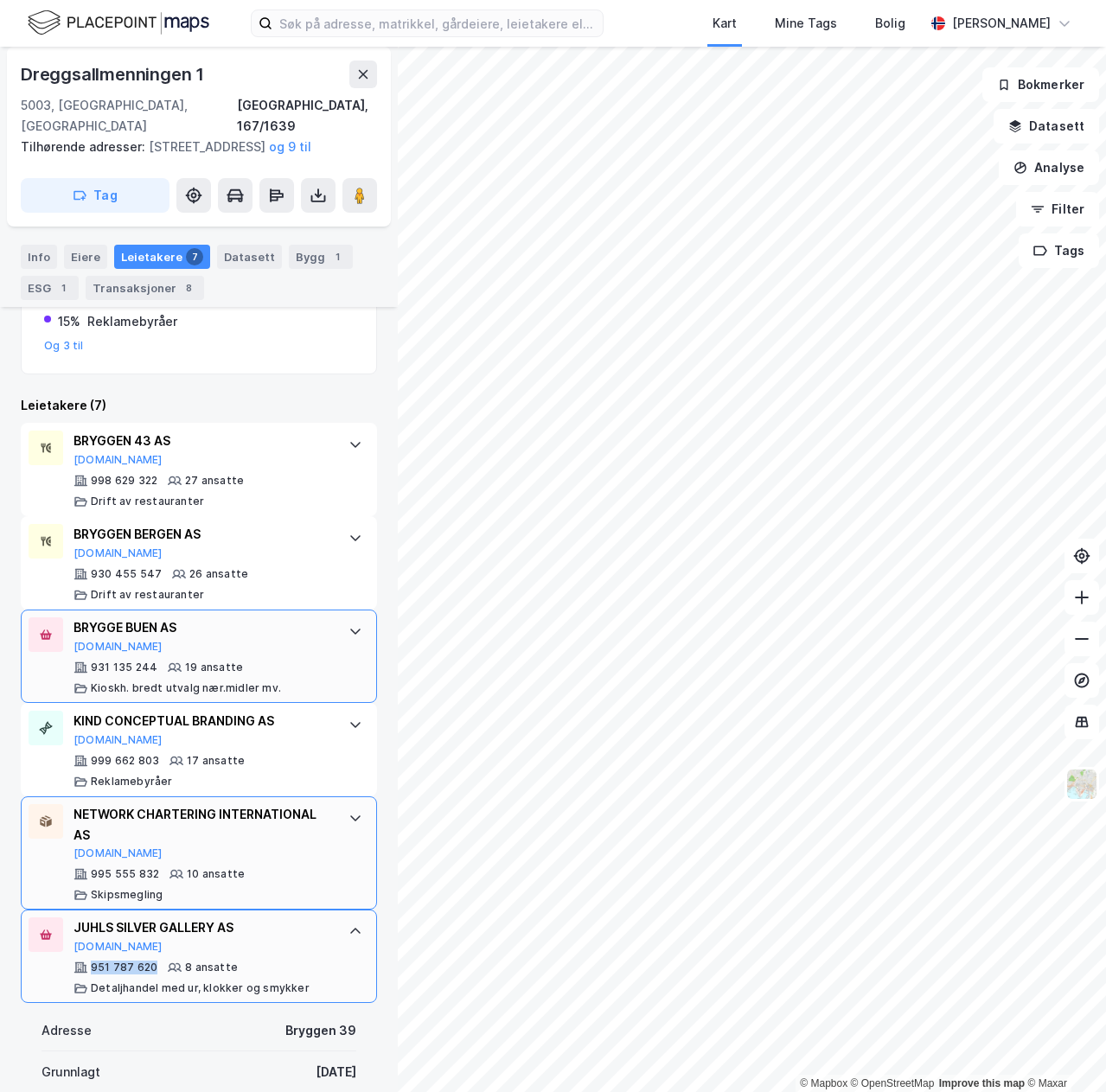
copy div "951 787 620"
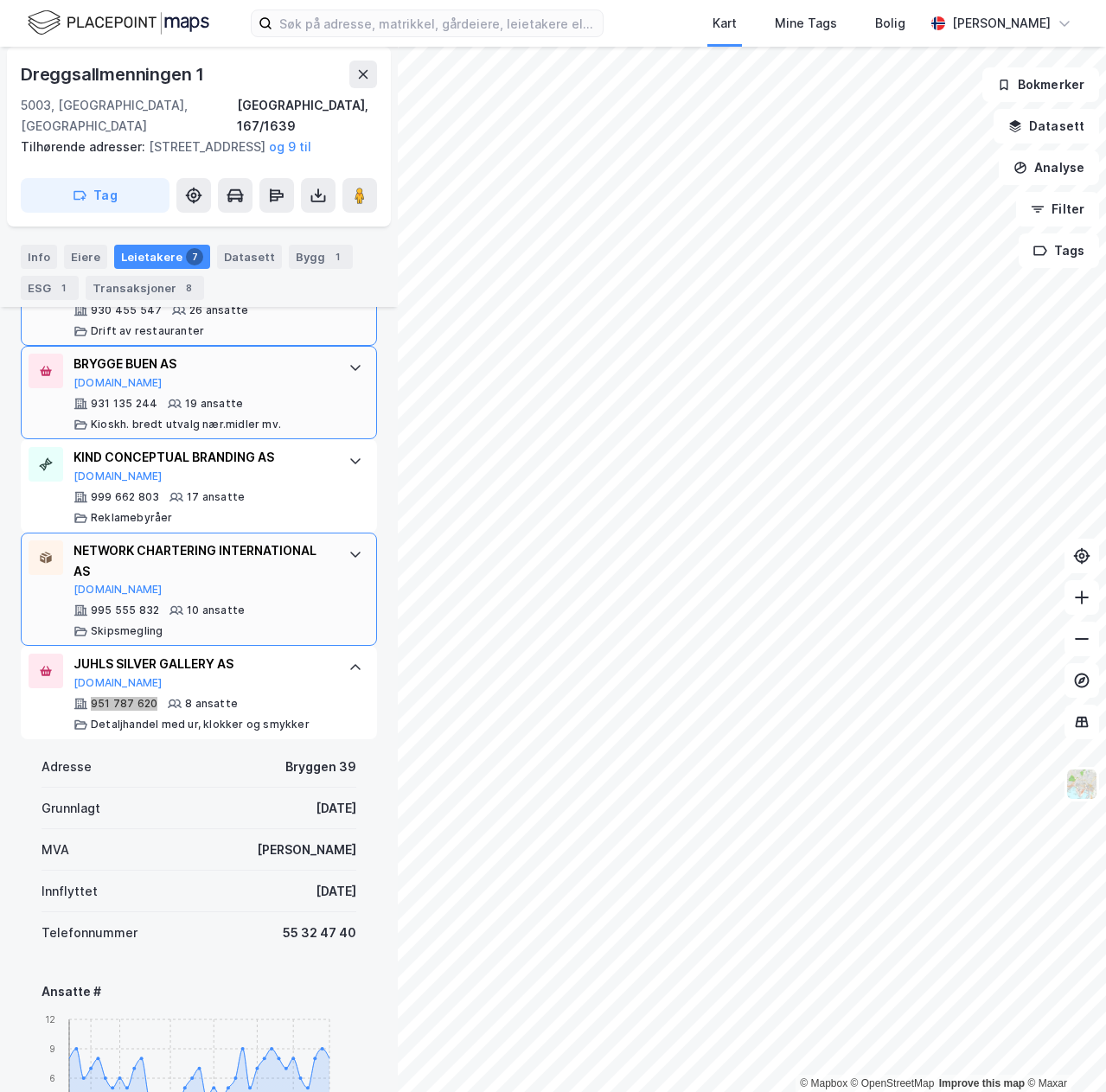
scroll to position [723, 0]
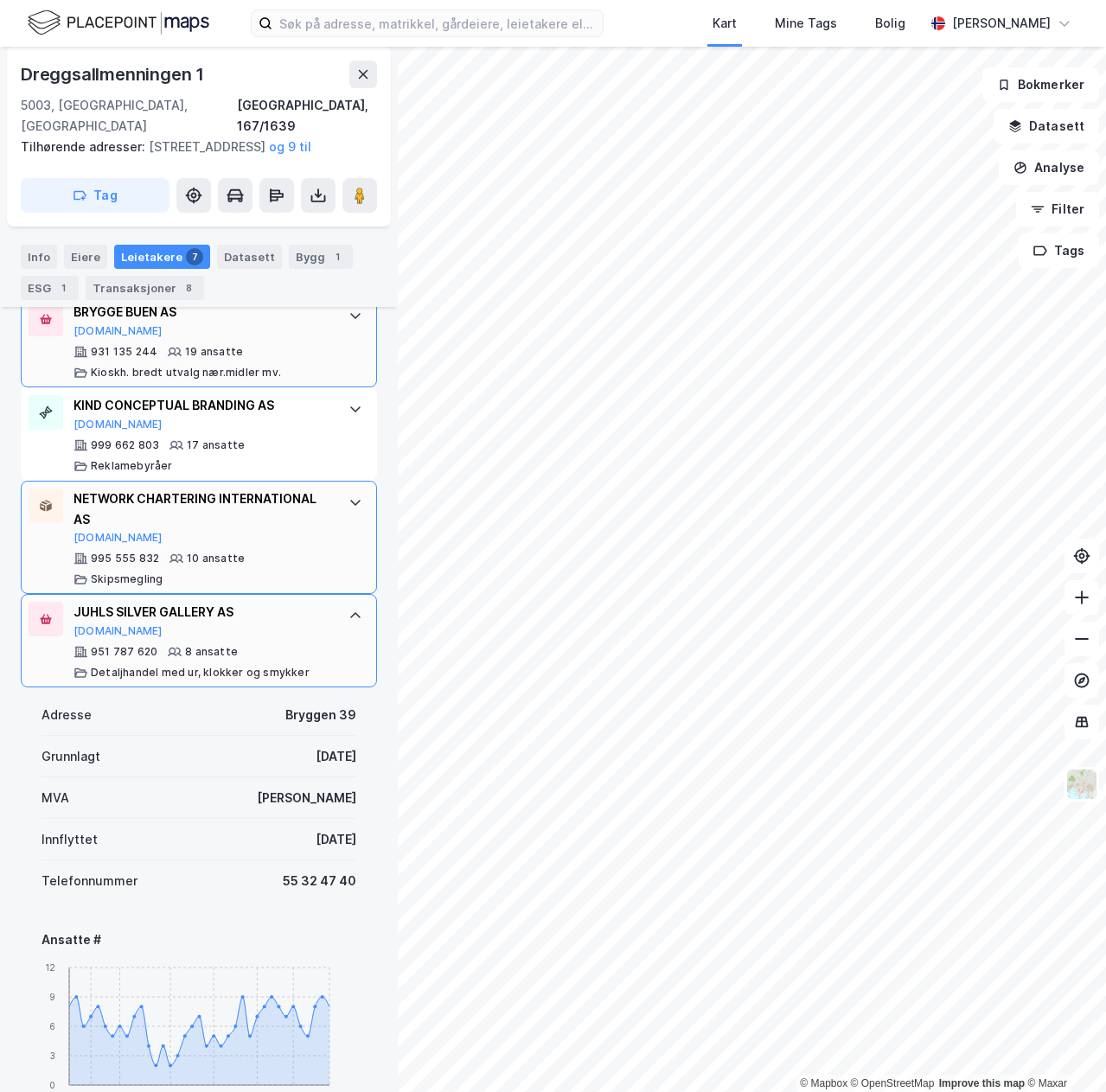
click at [350, 613] on icon at bounding box center [355, 616] width 10 height 6
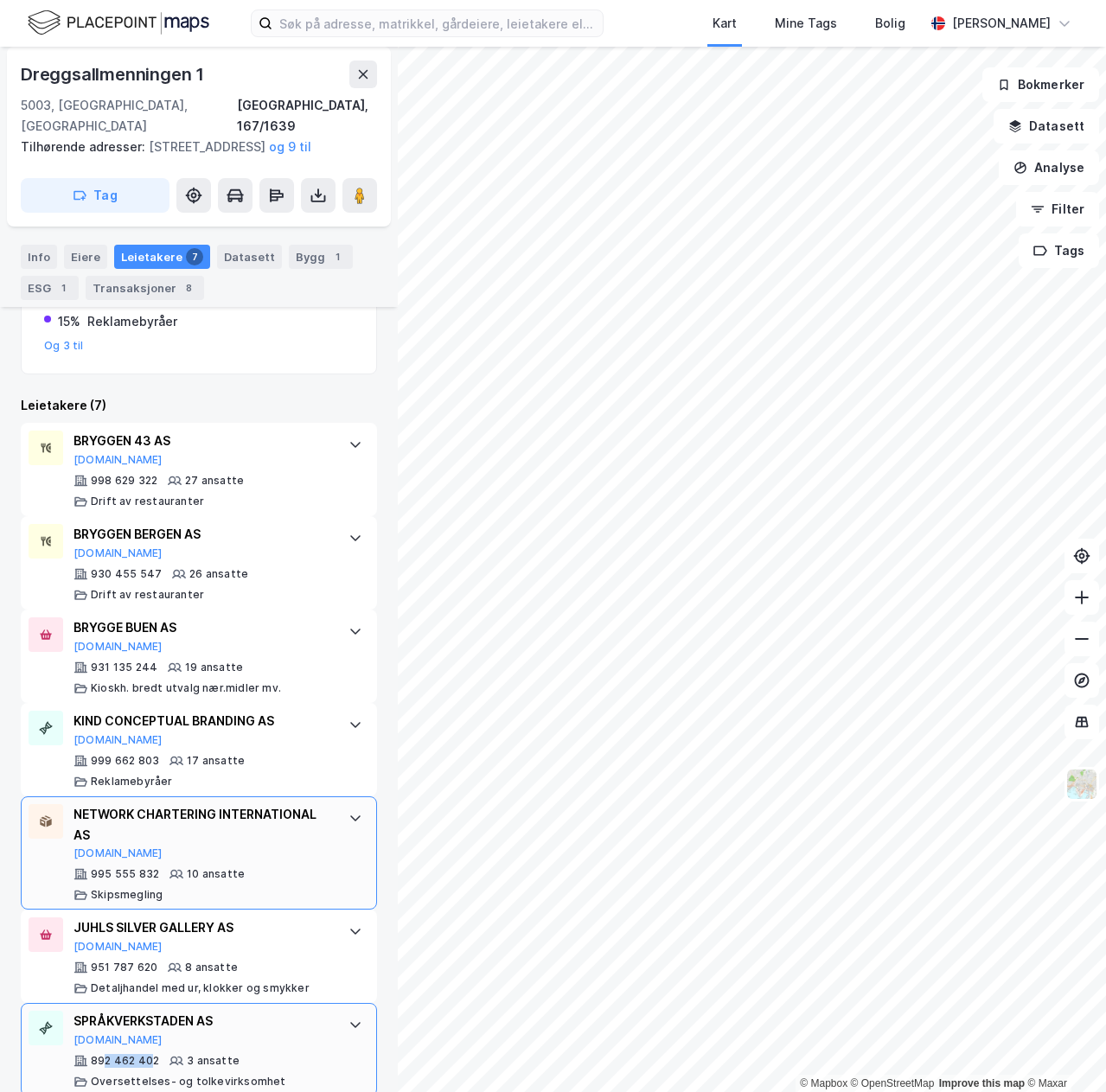
drag, startPoint x: 154, startPoint y: 1037, endPoint x: 103, endPoint y: 1036, distance: 51.0
click at [103, 1054] on div "892 462 402" at bounding box center [124, 1061] width 69 height 14
click at [102, 1054] on div "892 462 402" at bounding box center [124, 1061] width 69 height 14
drag, startPoint x: 102, startPoint y: 1036, endPoint x: 153, endPoint y: 1040, distance: 51.2
click at [153, 1054] on div "892 462 402" at bounding box center [124, 1061] width 69 height 14
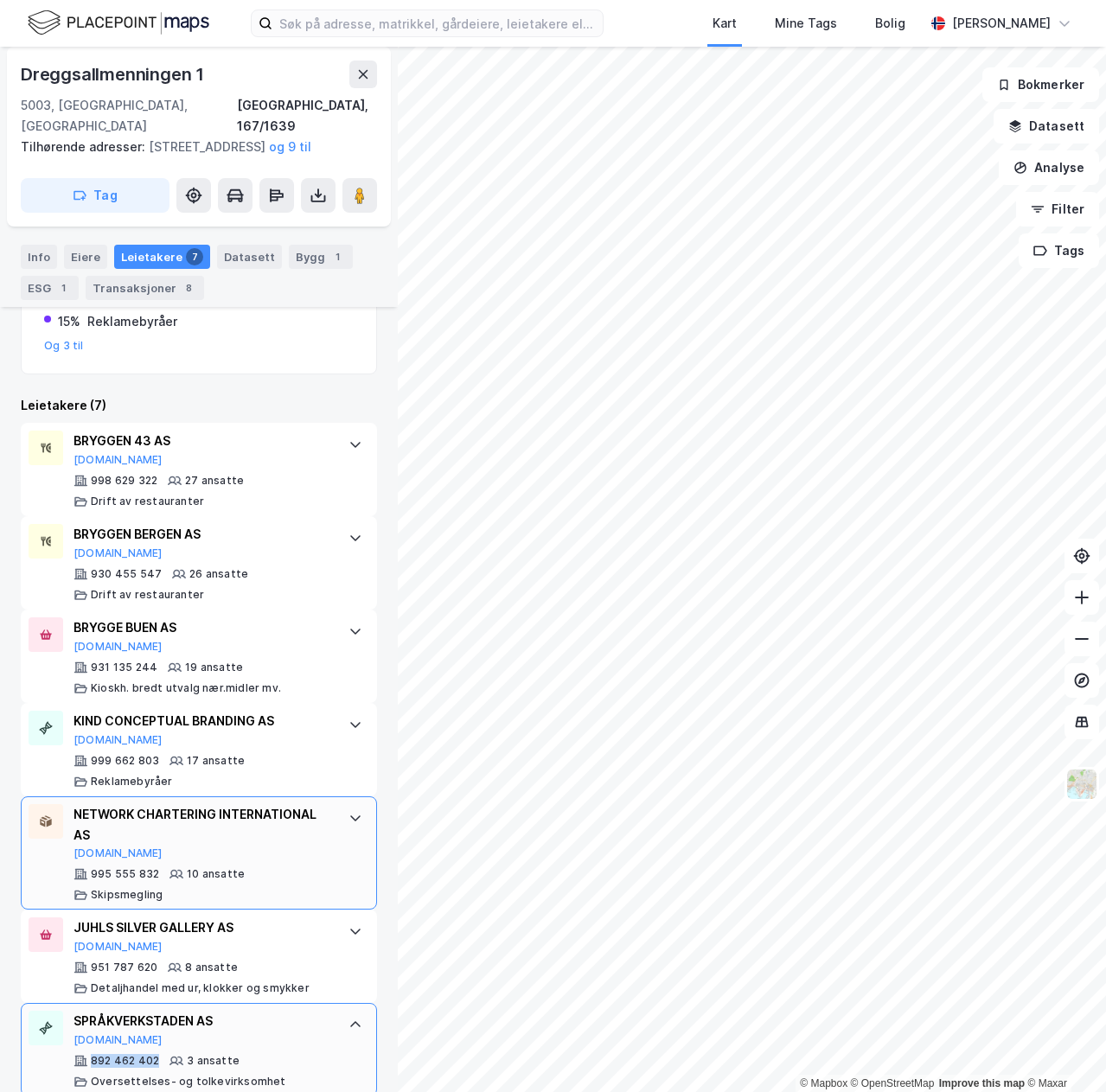
copy div "892 462 402"
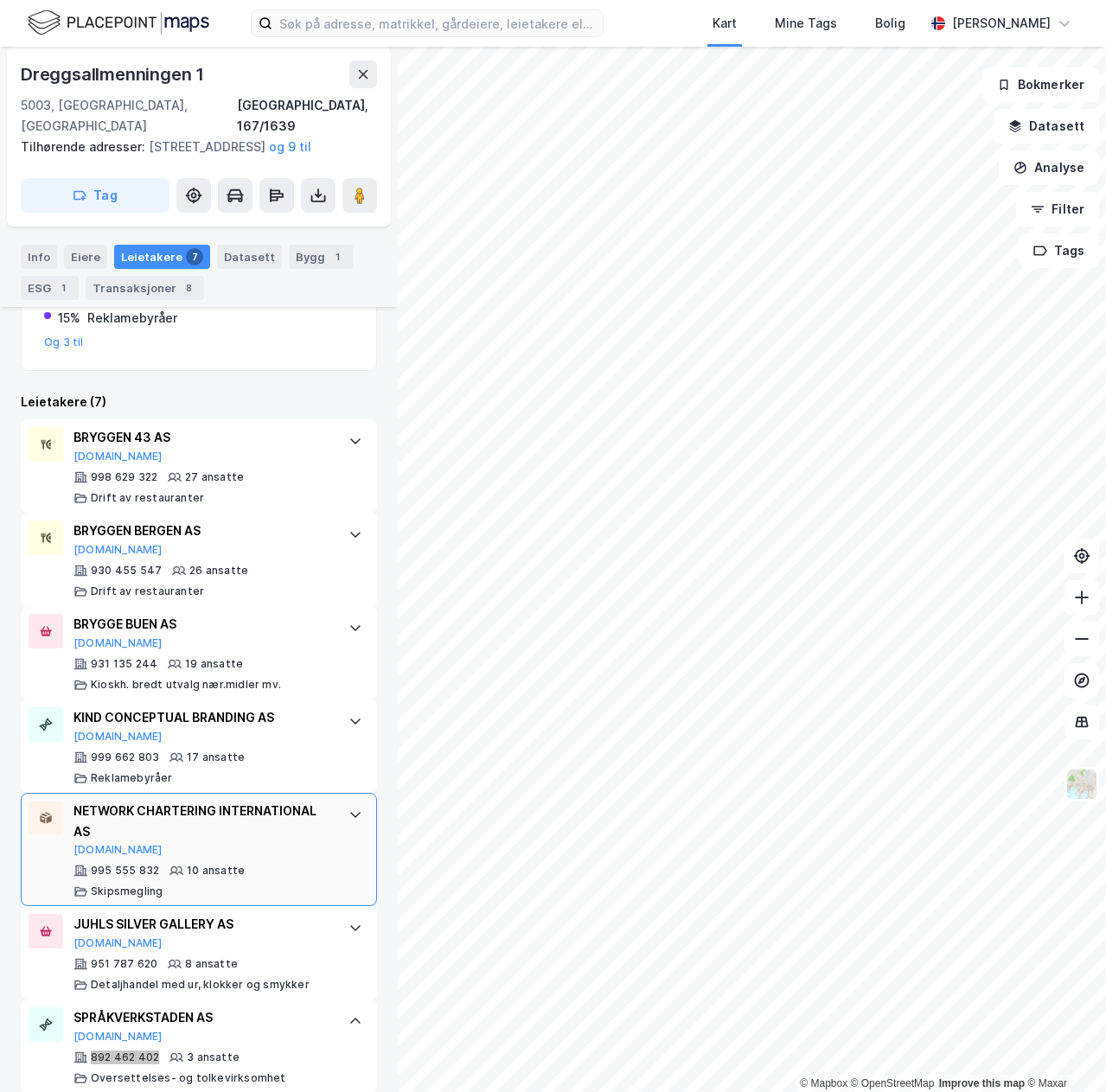
scroll to position [442, 0]
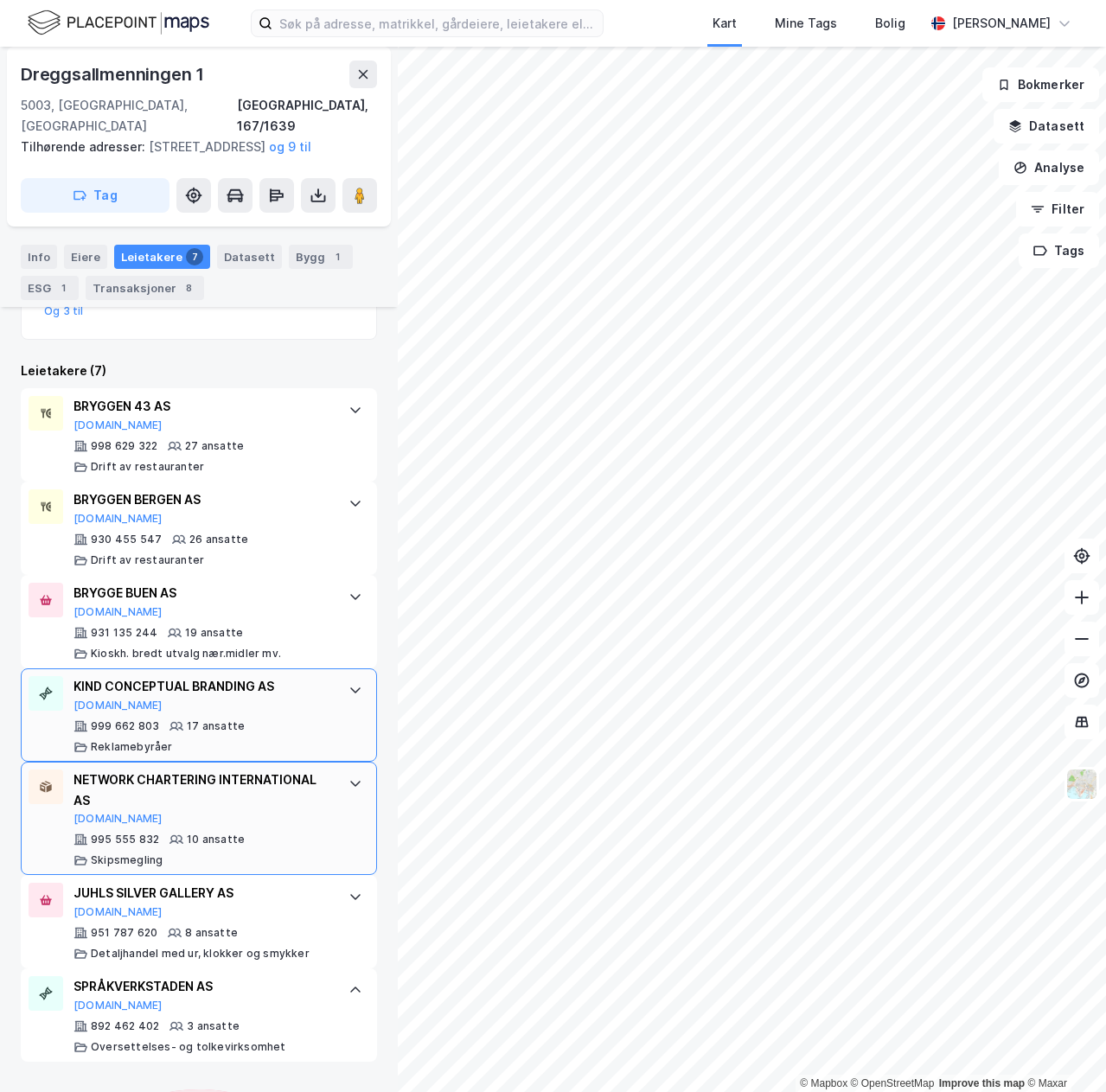
click at [242, 699] on div "KIND CONCEPTUAL BRANDING AS [DOMAIN_NAME] 999 662 803 17 ansatte Reklamebyråer" at bounding box center [202, 714] width 257 height 78
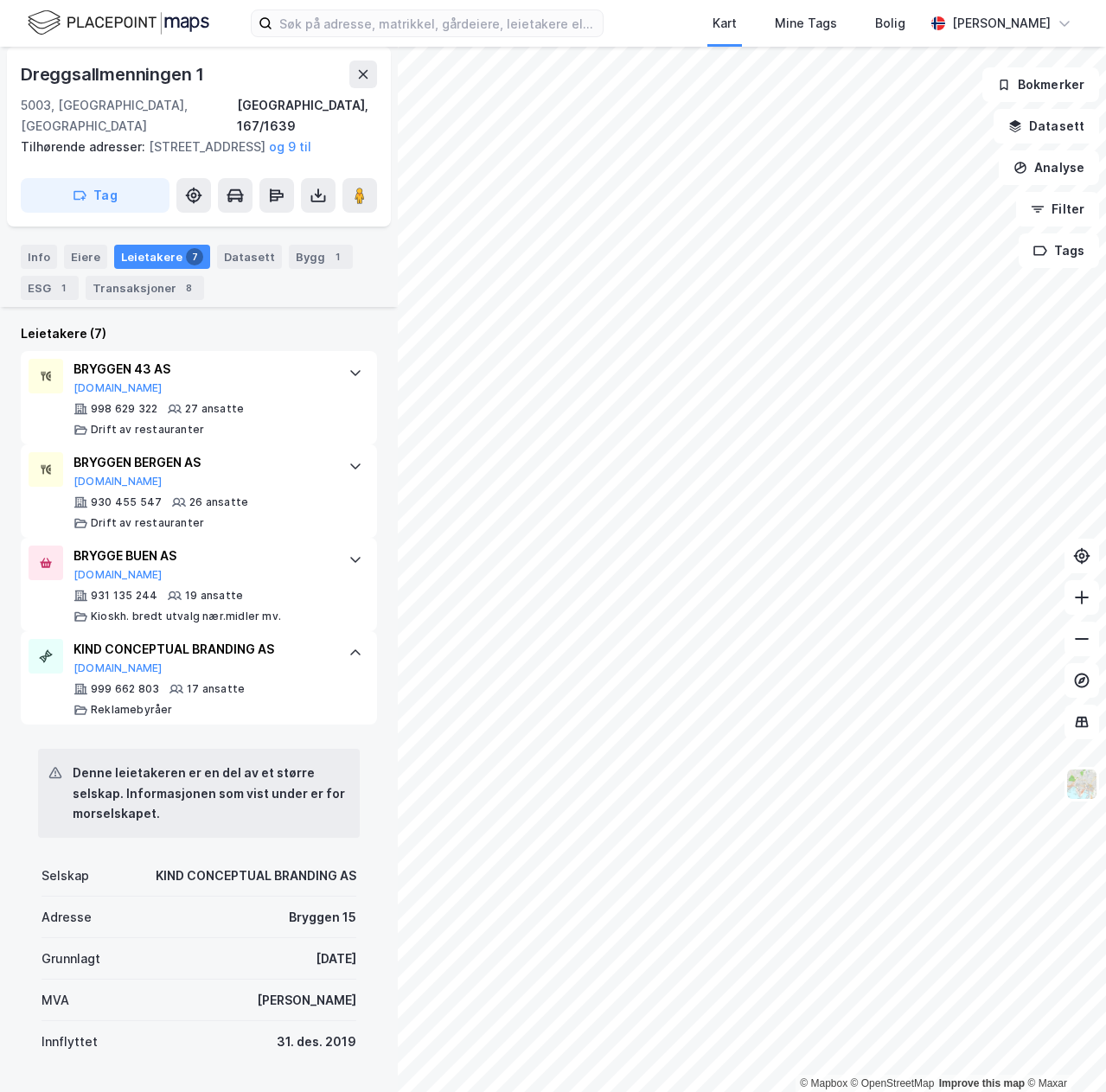
scroll to position [514, 0]
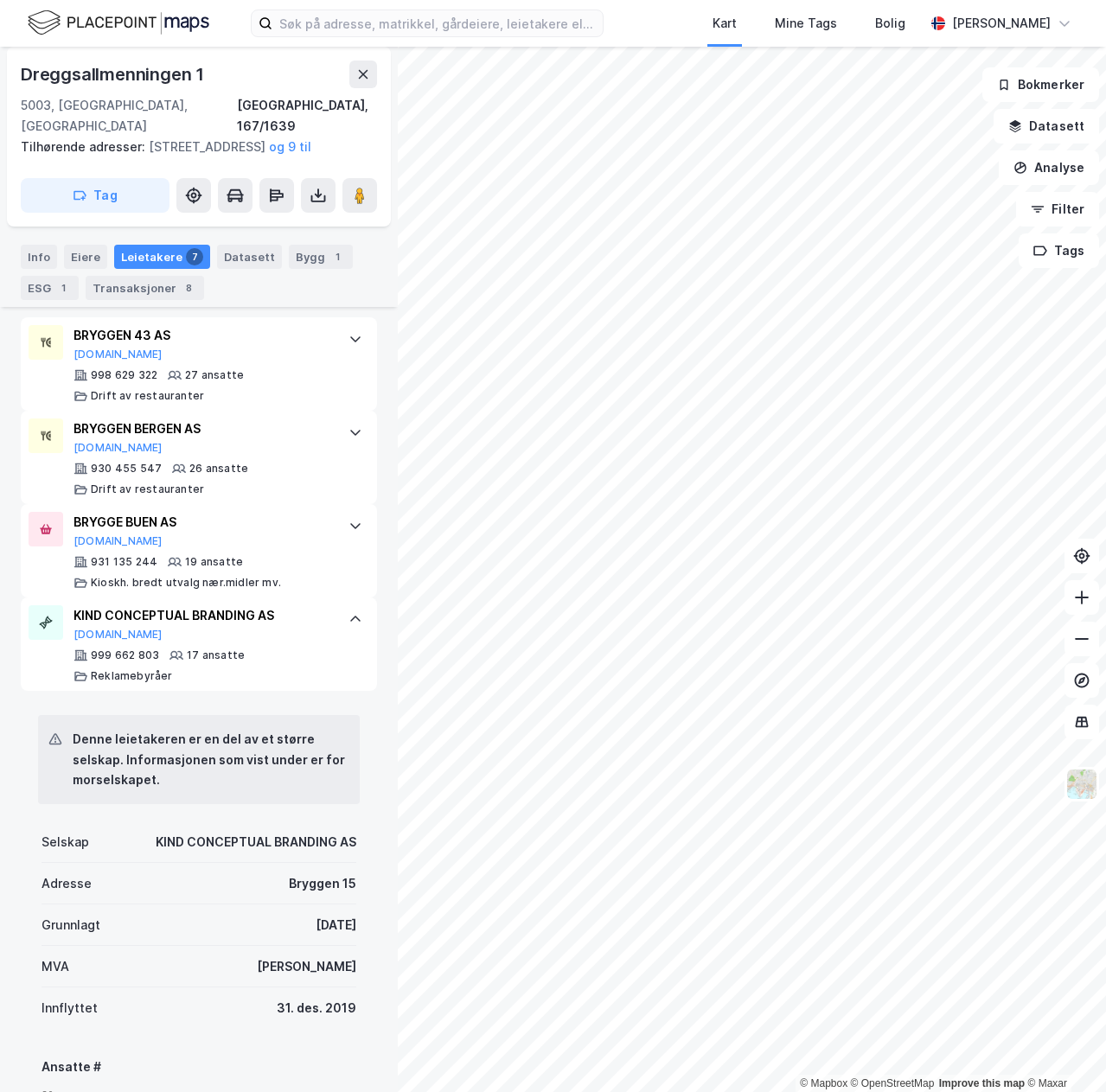
click at [166, 832] on div "KIND CONCEPTUAL BRANDING AS" at bounding box center [256, 842] width 201 height 21
drag, startPoint x: 166, startPoint y: 823, endPoint x: 289, endPoint y: 816, distance: 123.2
click at [286, 832] on div "KIND CONCEPTUAL BRANDING AS" at bounding box center [256, 842] width 201 height 21
drag, startPoint x: 344, startPoint y: 817, endPoint x: 129, endPoint y: 813, distance: 215.0
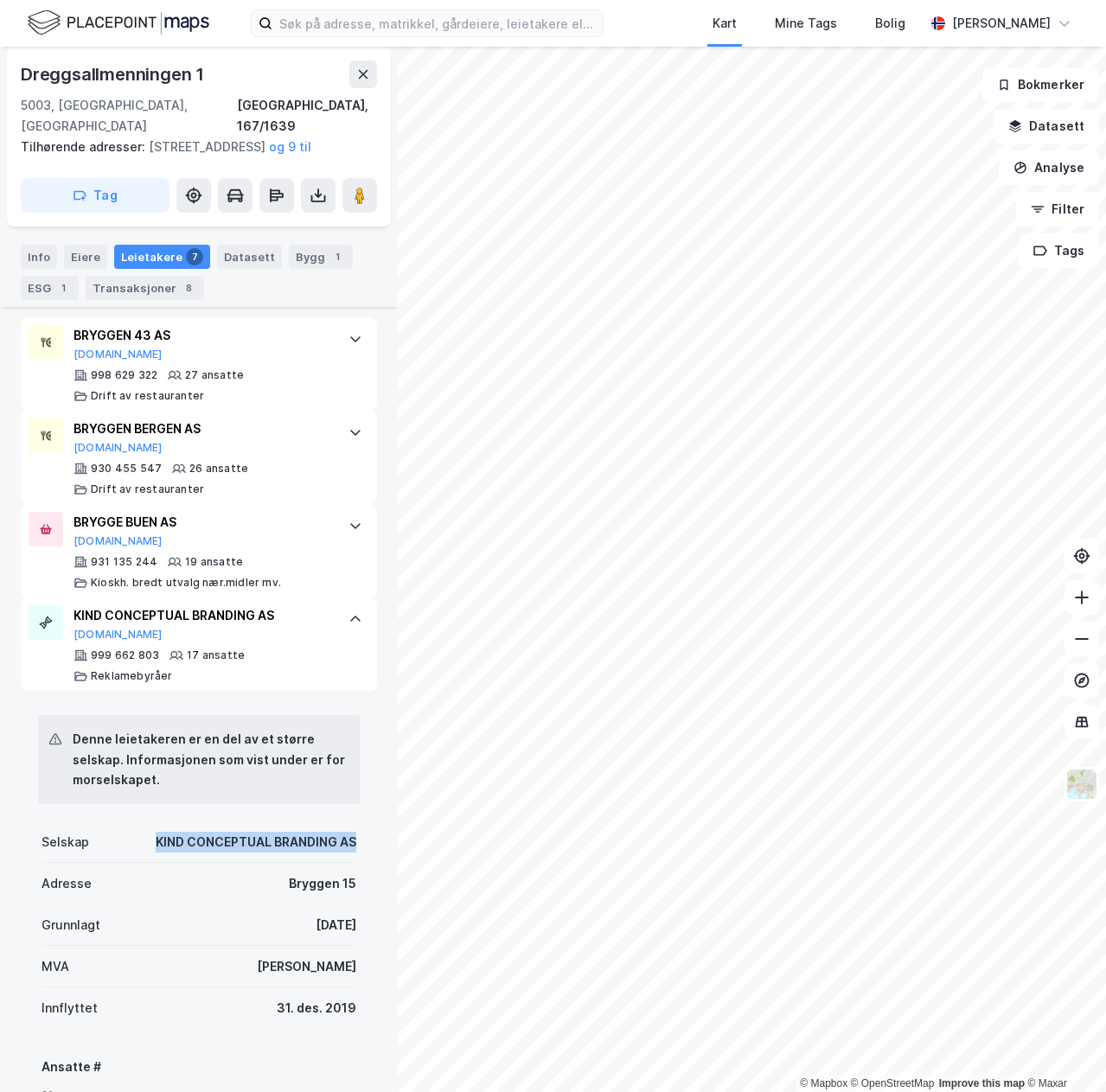
copy div "KIND CONCEPTUAL BRANDING AS"
click at [349, 612] on icon at bounding box center [356, 619] width 14 height 14
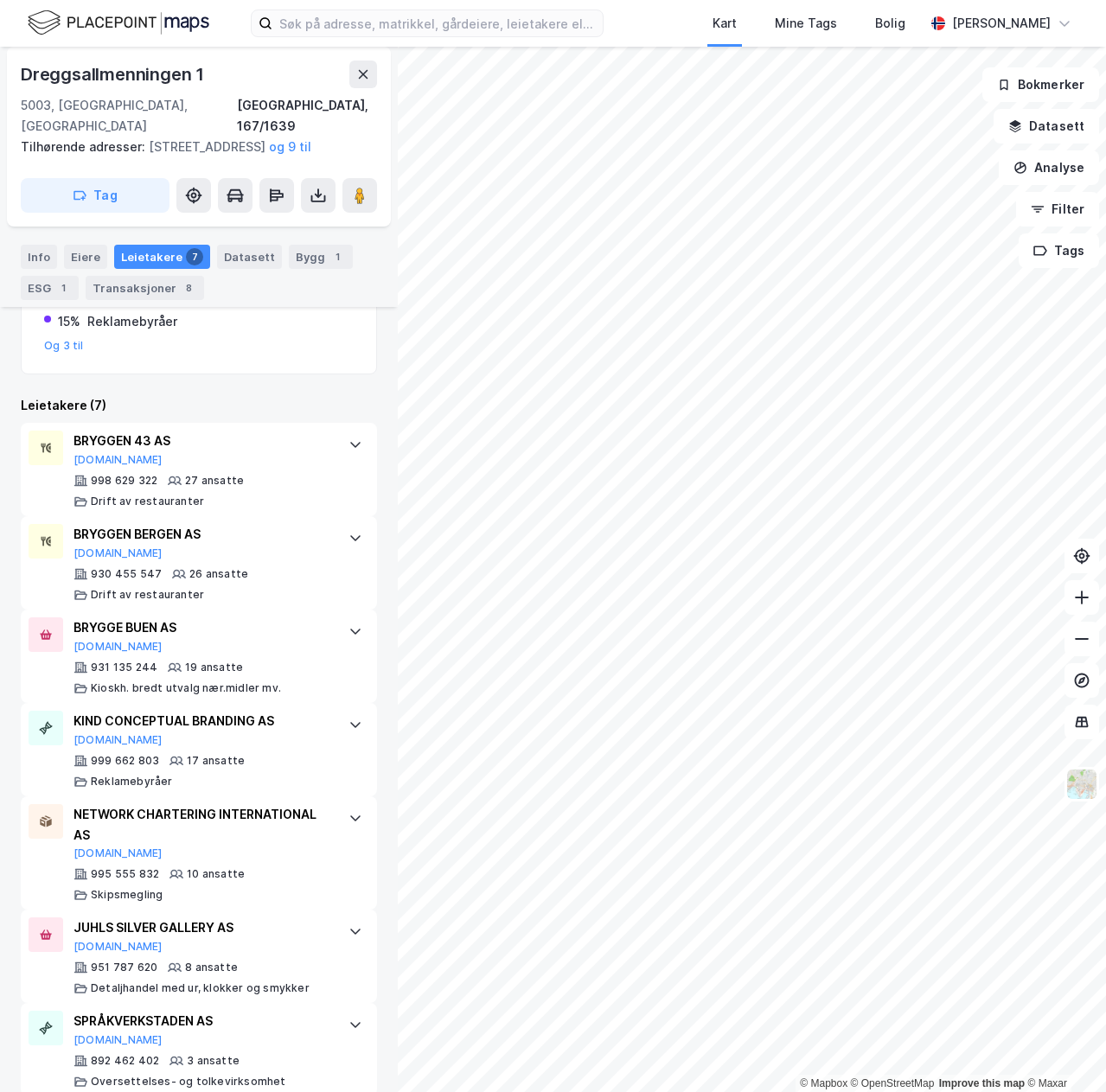
scroll to position [0, 0]
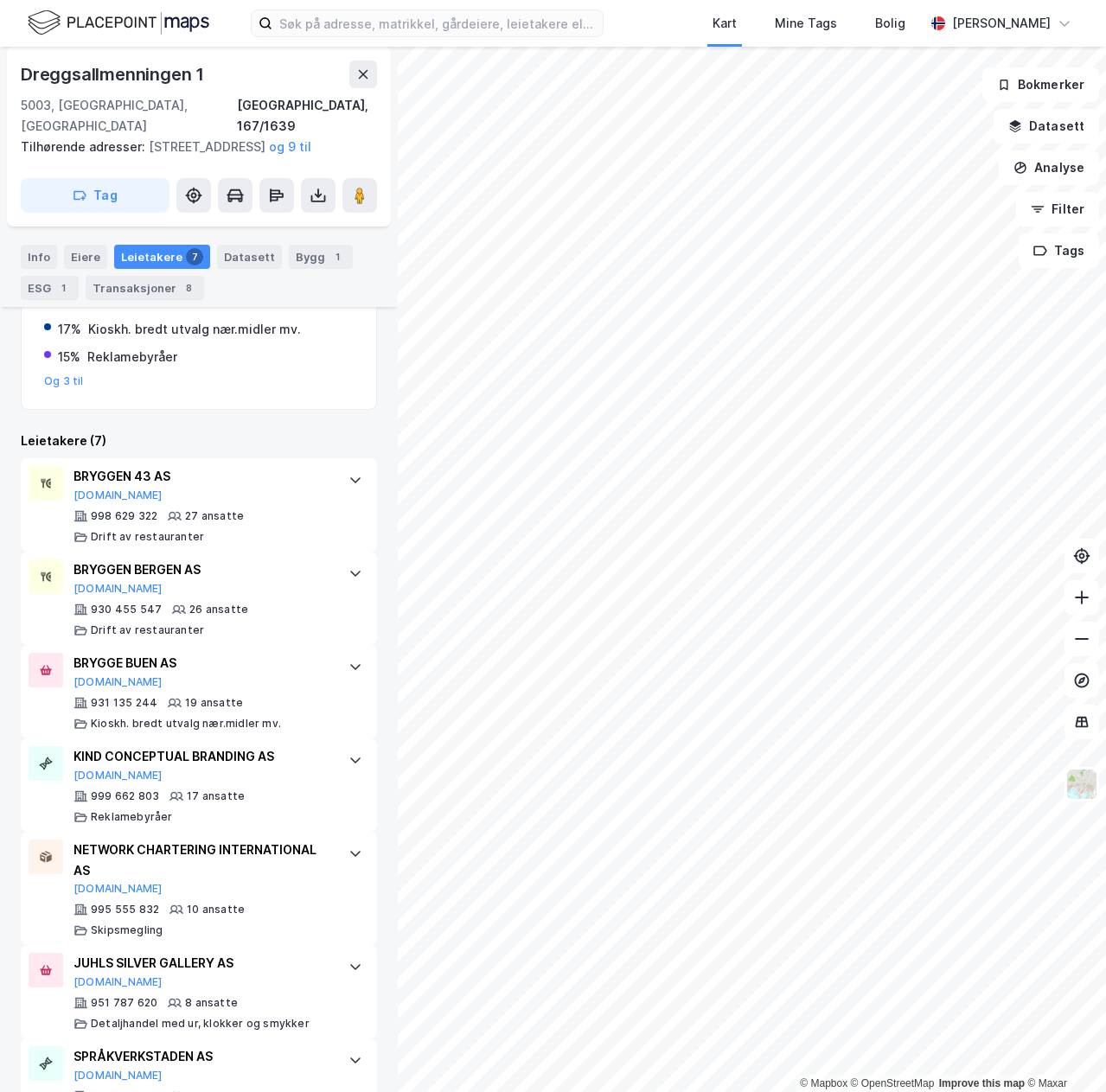
scroll to position [408, 0]
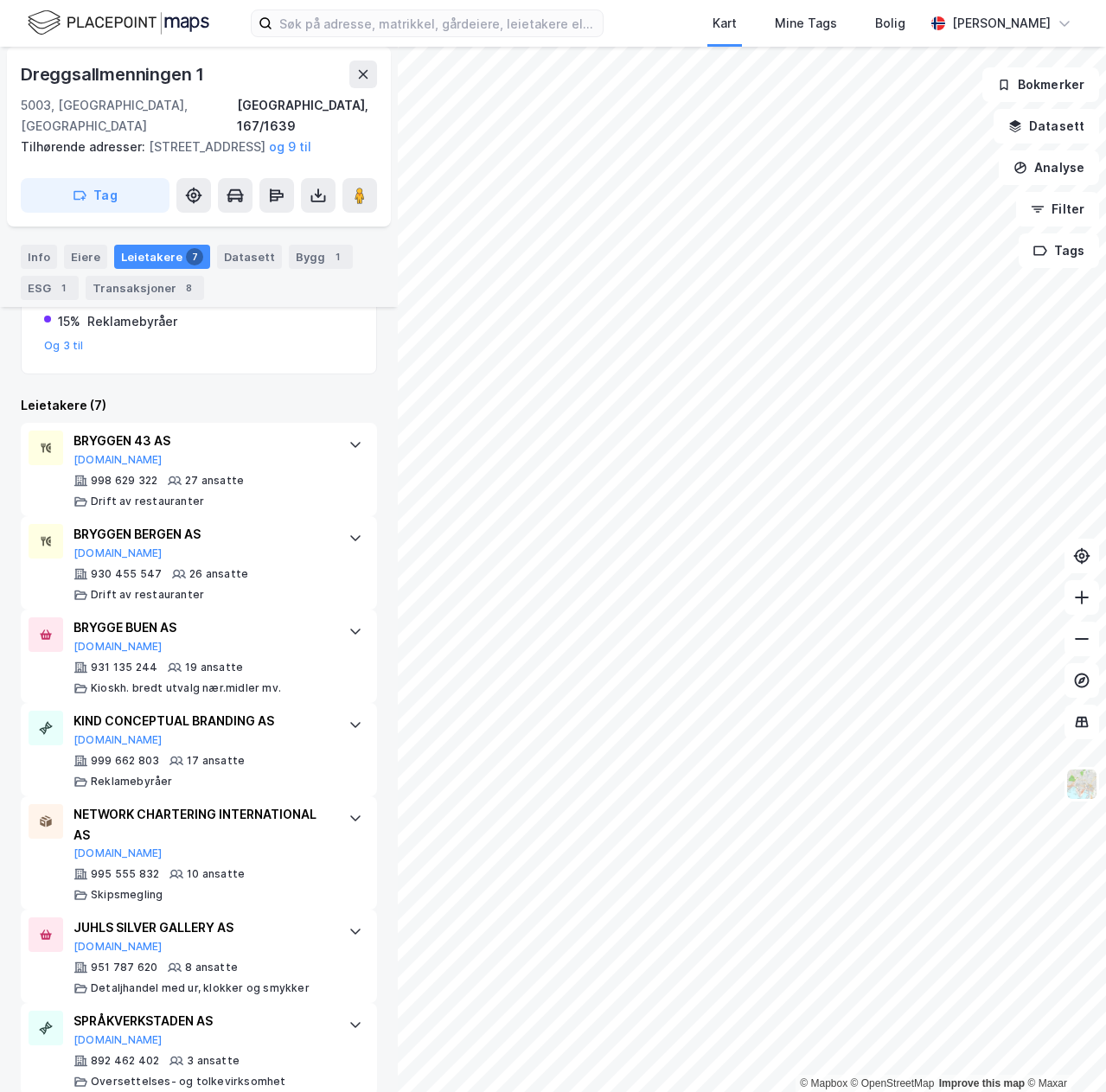
click at [0, 0] on button "og 9 til" at bounding box center [0, 0] width 0 height 0
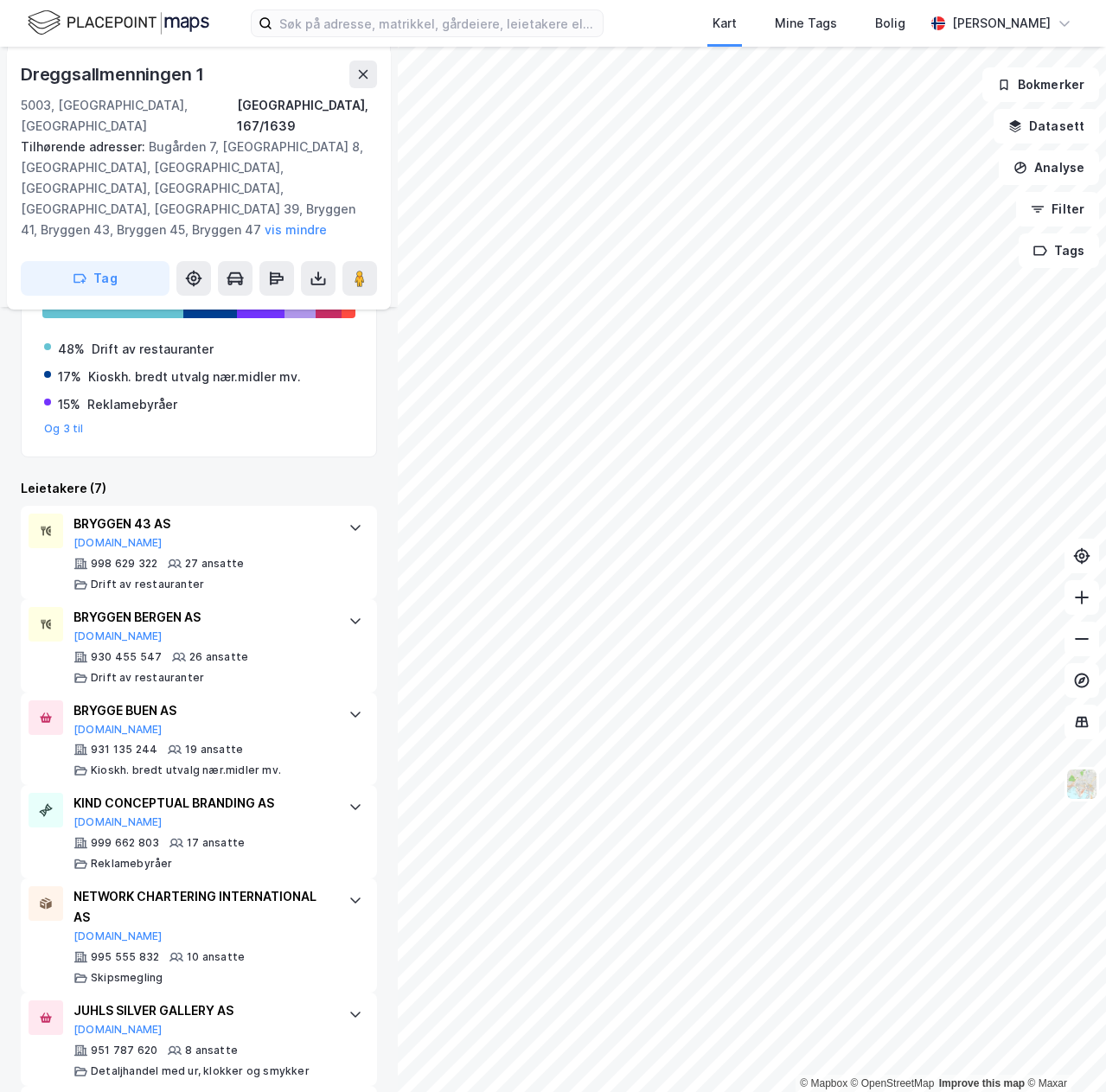
scroll to position [0, 0]
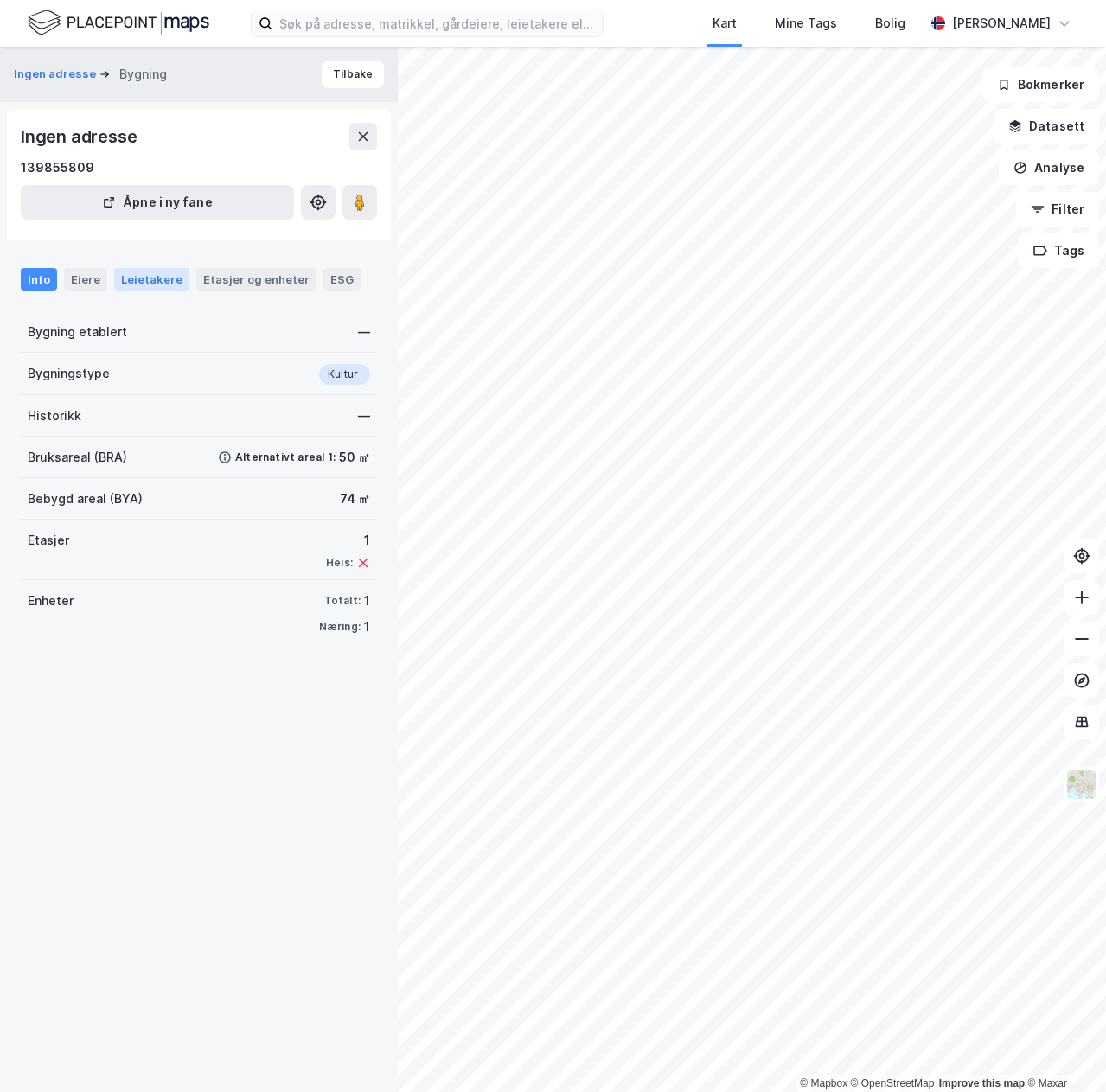
click at [155, 271] on div "Leietakere" at bounding box center [152, 279] width 76 height 23
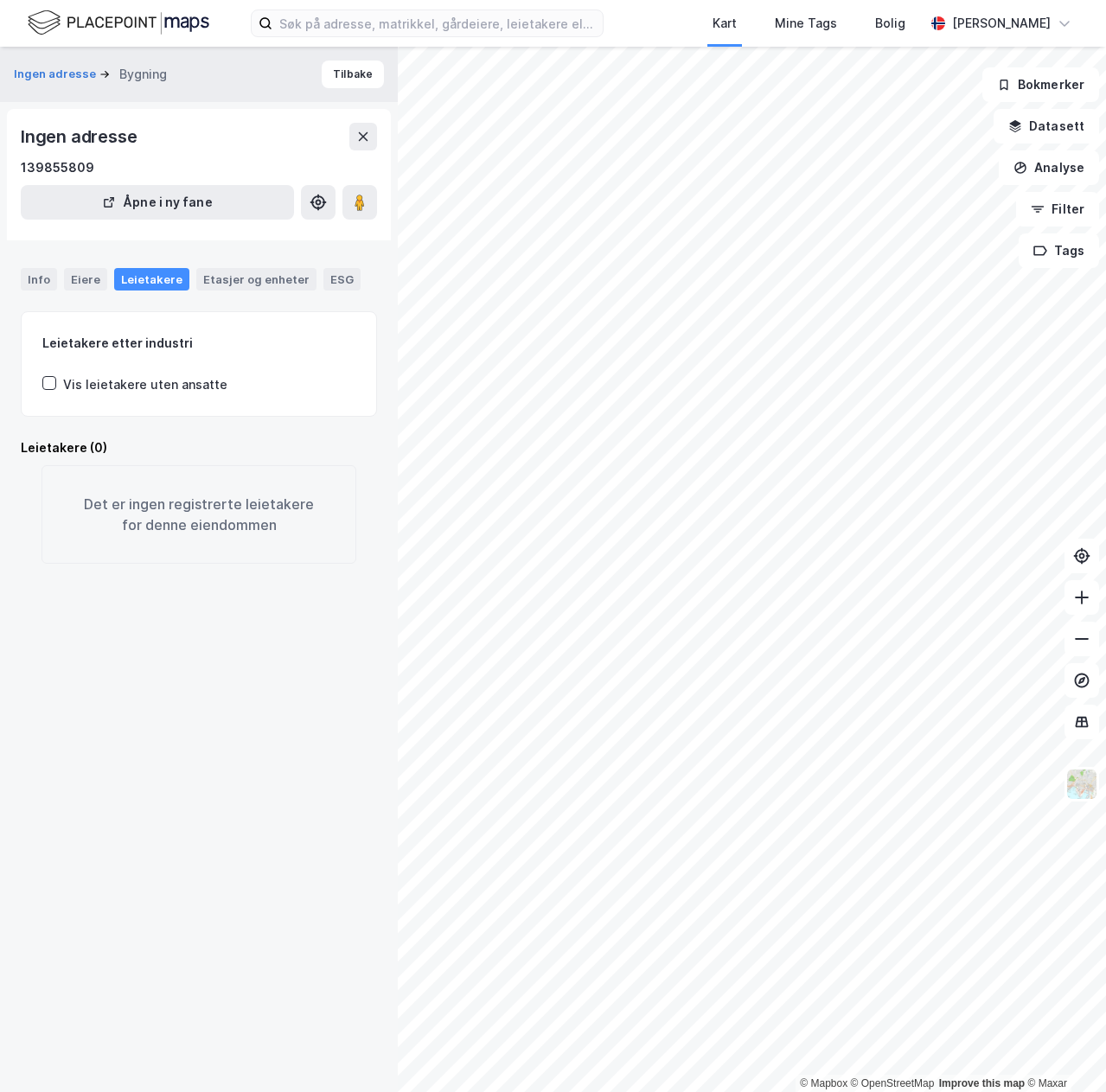
click at [184, 384] on div "Vis leietakere uten ansatte" at bounding box center [145, 385] width 164 height 21
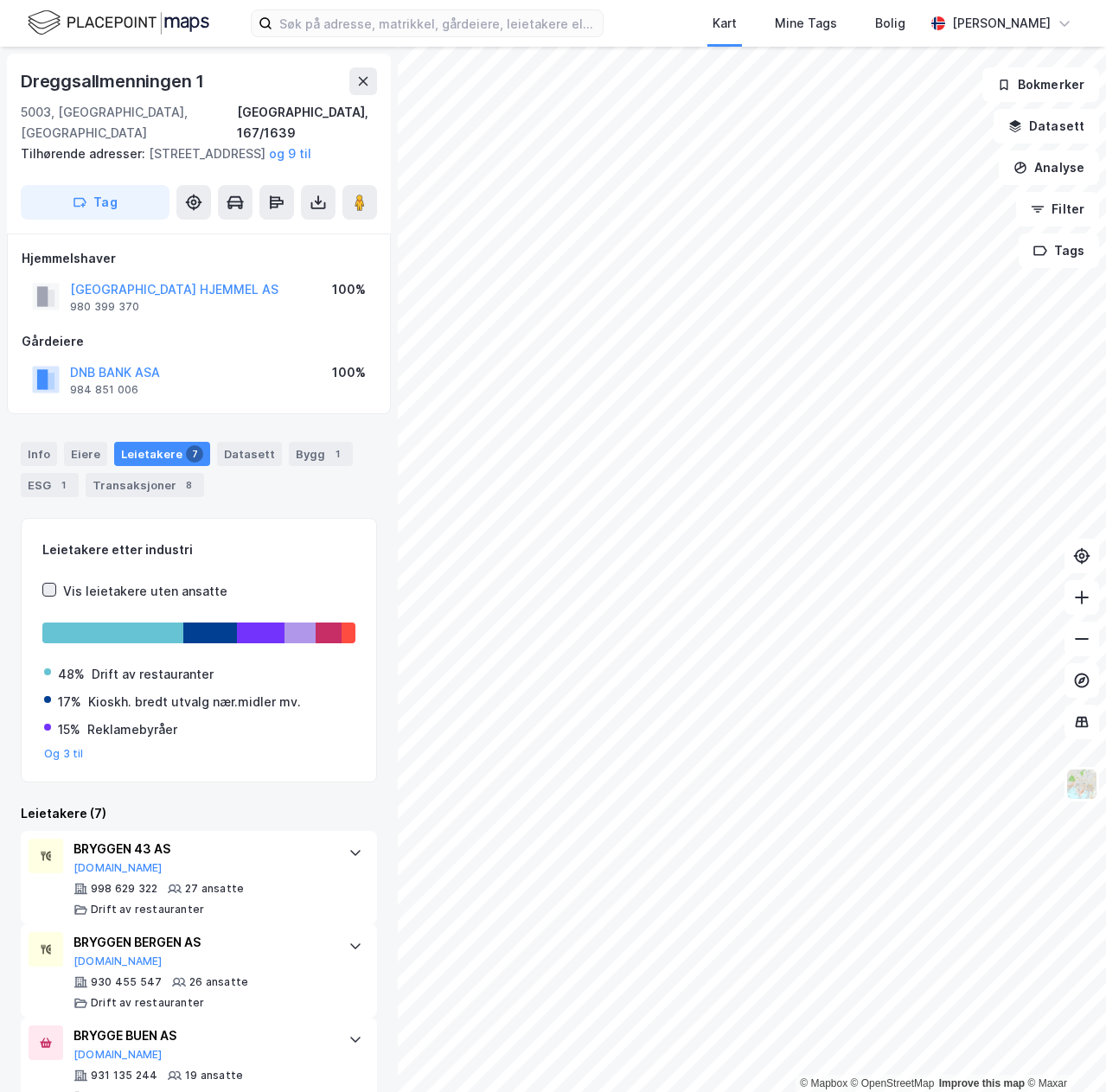
click at [51, 584] on icon at bounding box center [49, 589] width 12 height 12
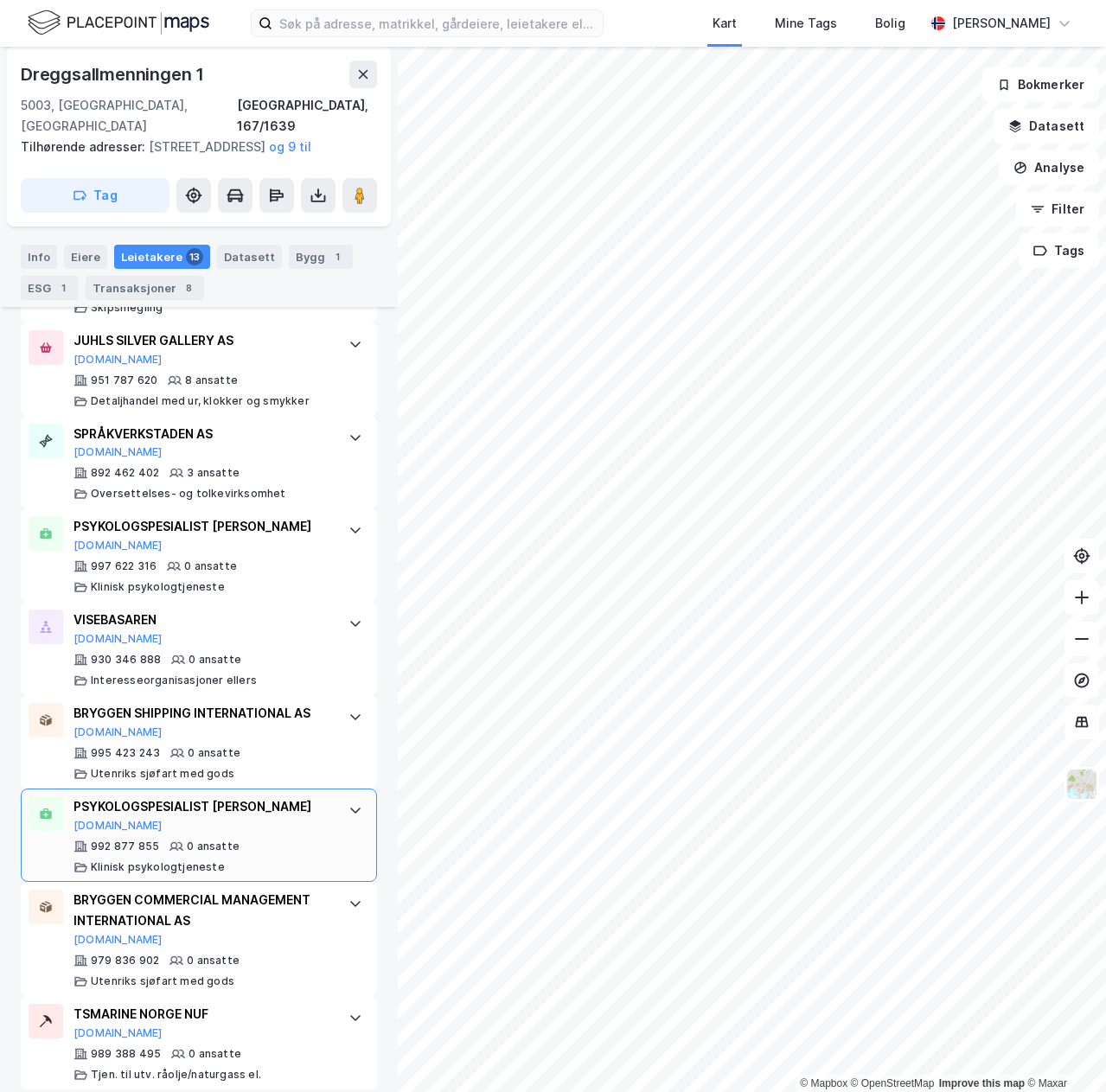
scroll to position [998, 0]
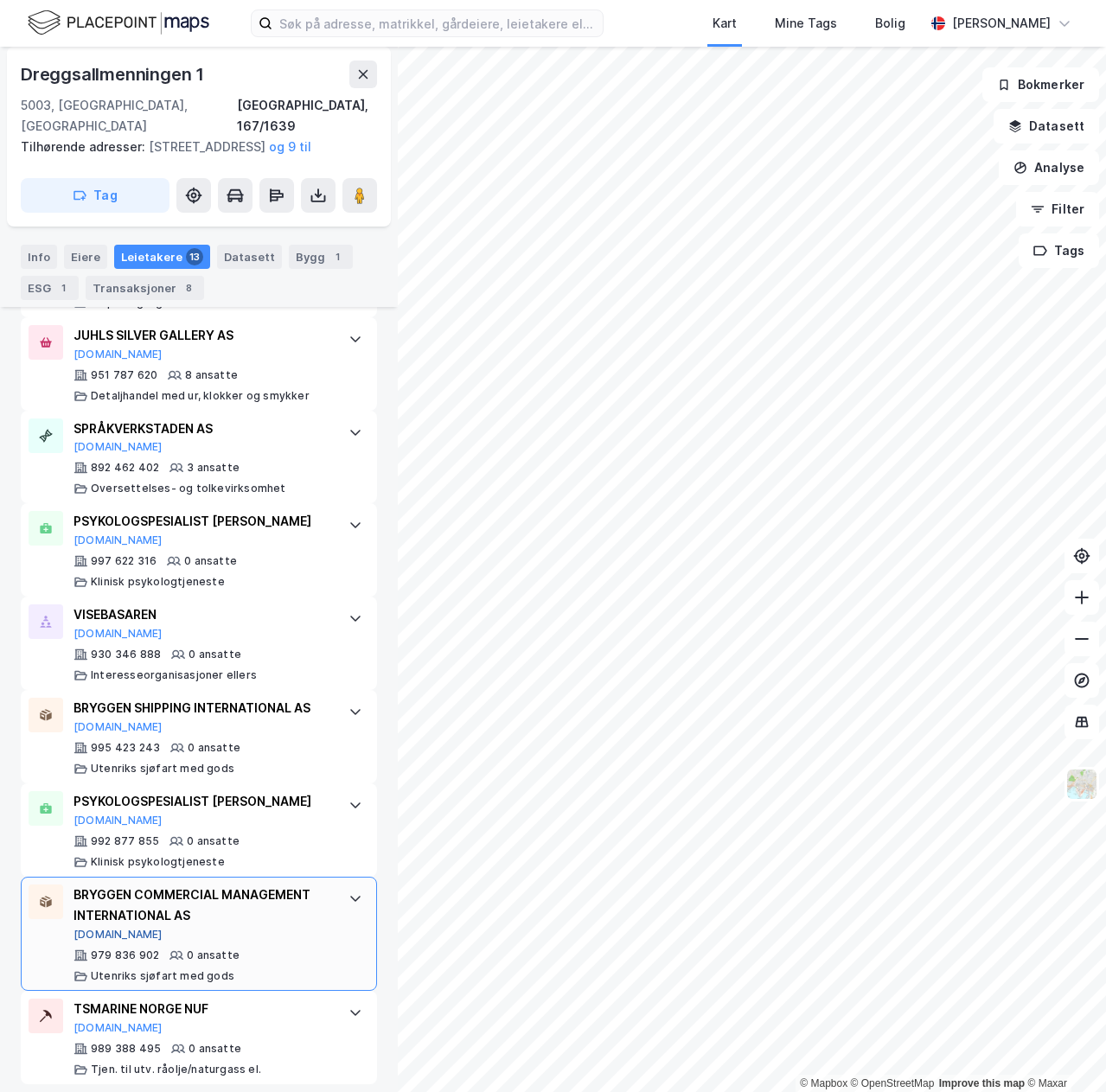
click at [102, 927] on button "[DOMAIN_NAME]" at bounding box center [118, 934] width 89 height 14
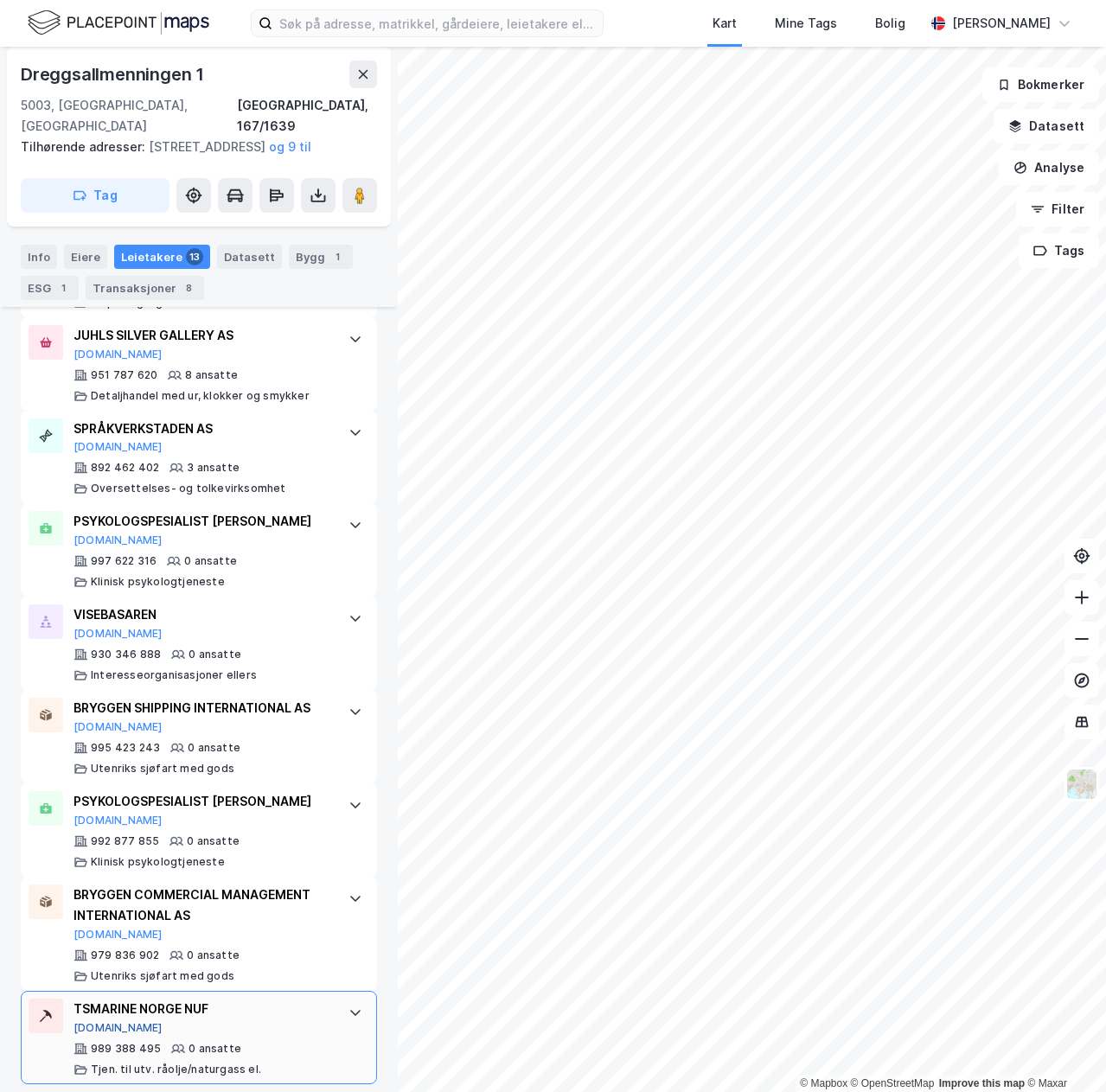
click at [105, 1020] on button "[DOMAIN_NAME]" at bounding box center [118, 1027] width 89 height 14
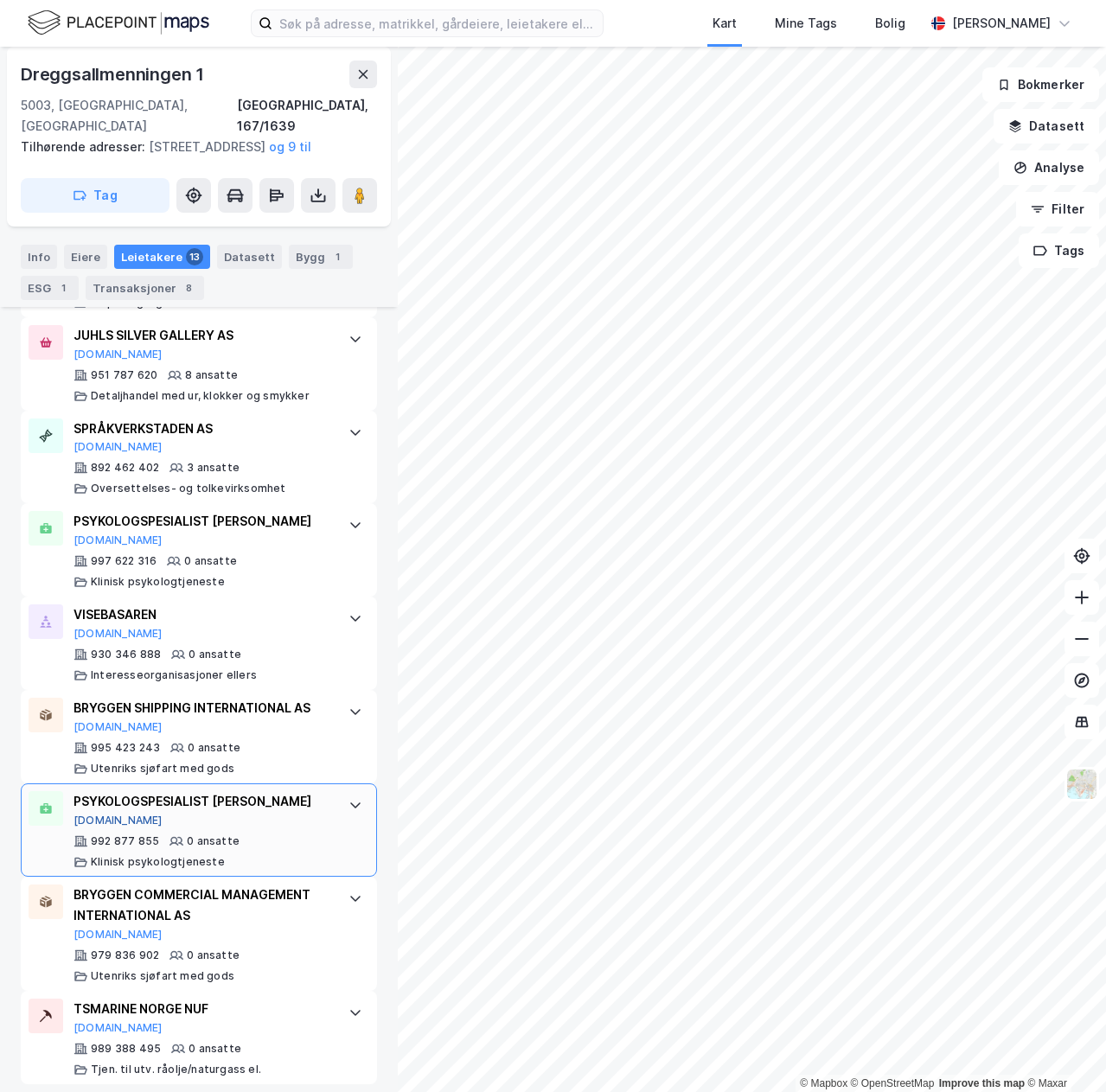
click at [101, 814] on button "[DOMAIN_NAME]" at bounding box center [118, 821] width 89 height 14
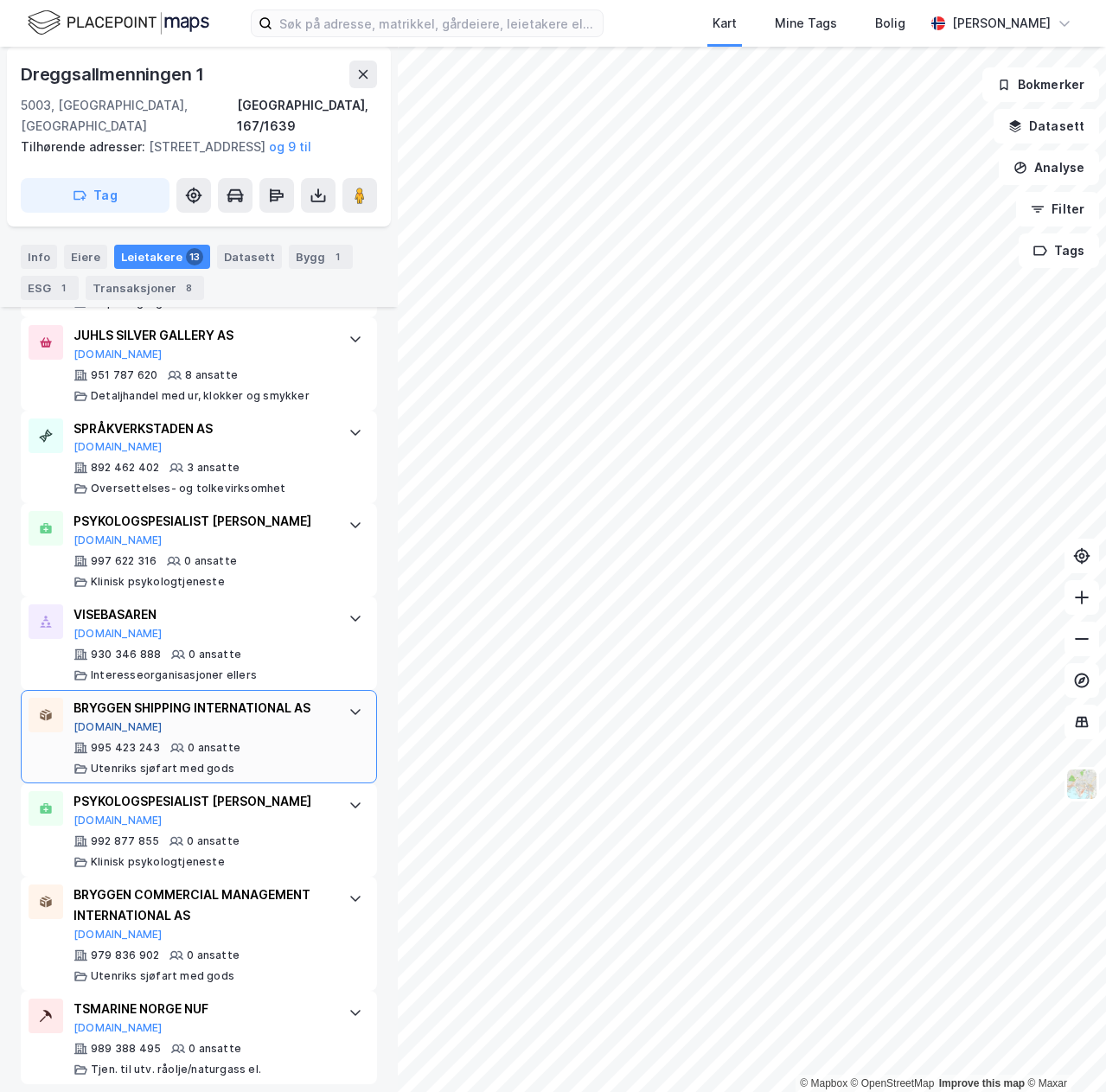
click at [96, 720] on button "[DOMAIN_NAME]" at bounding box center [118, 727] width 89 height 14
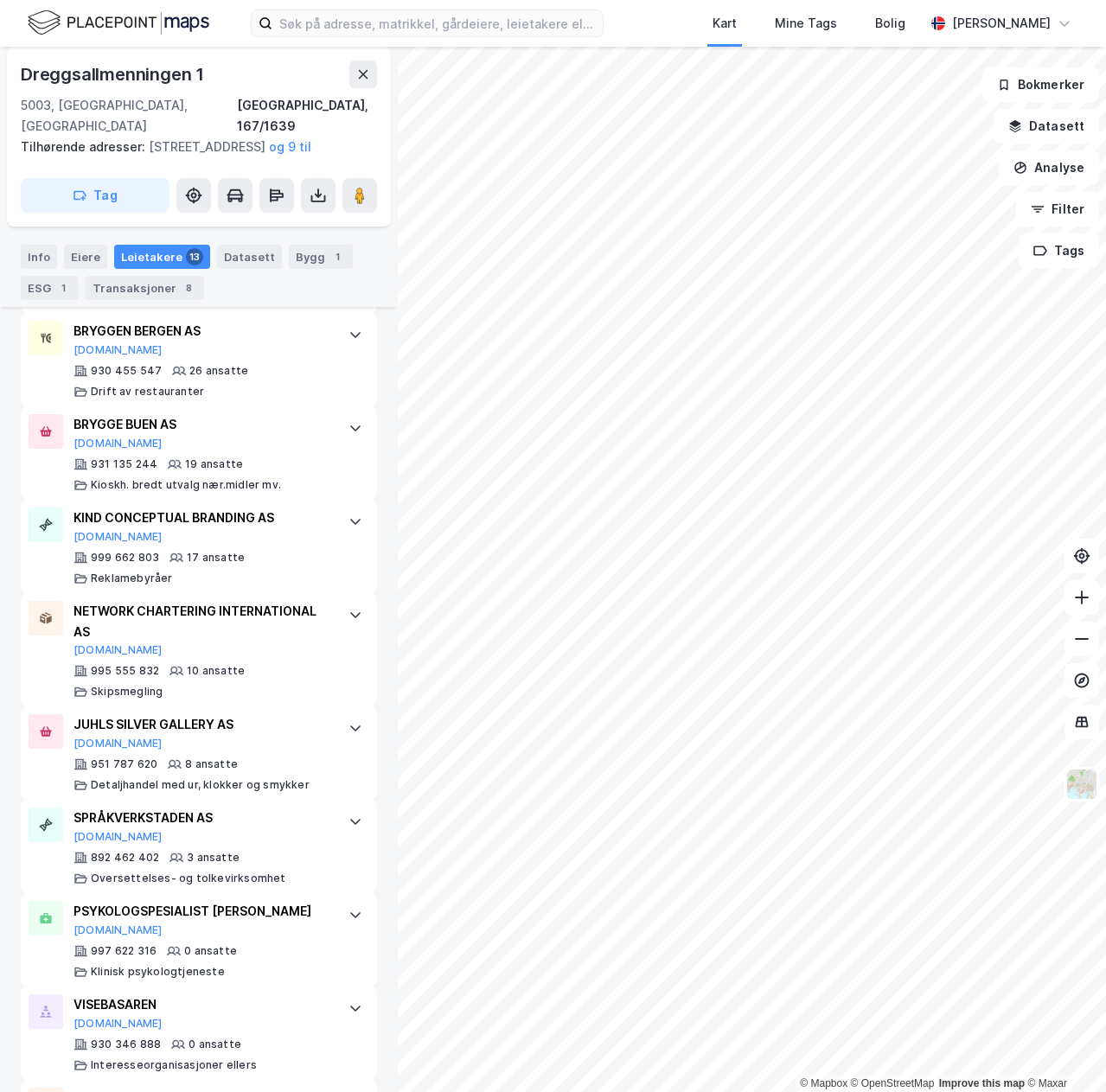
scroll to position [695, 0]
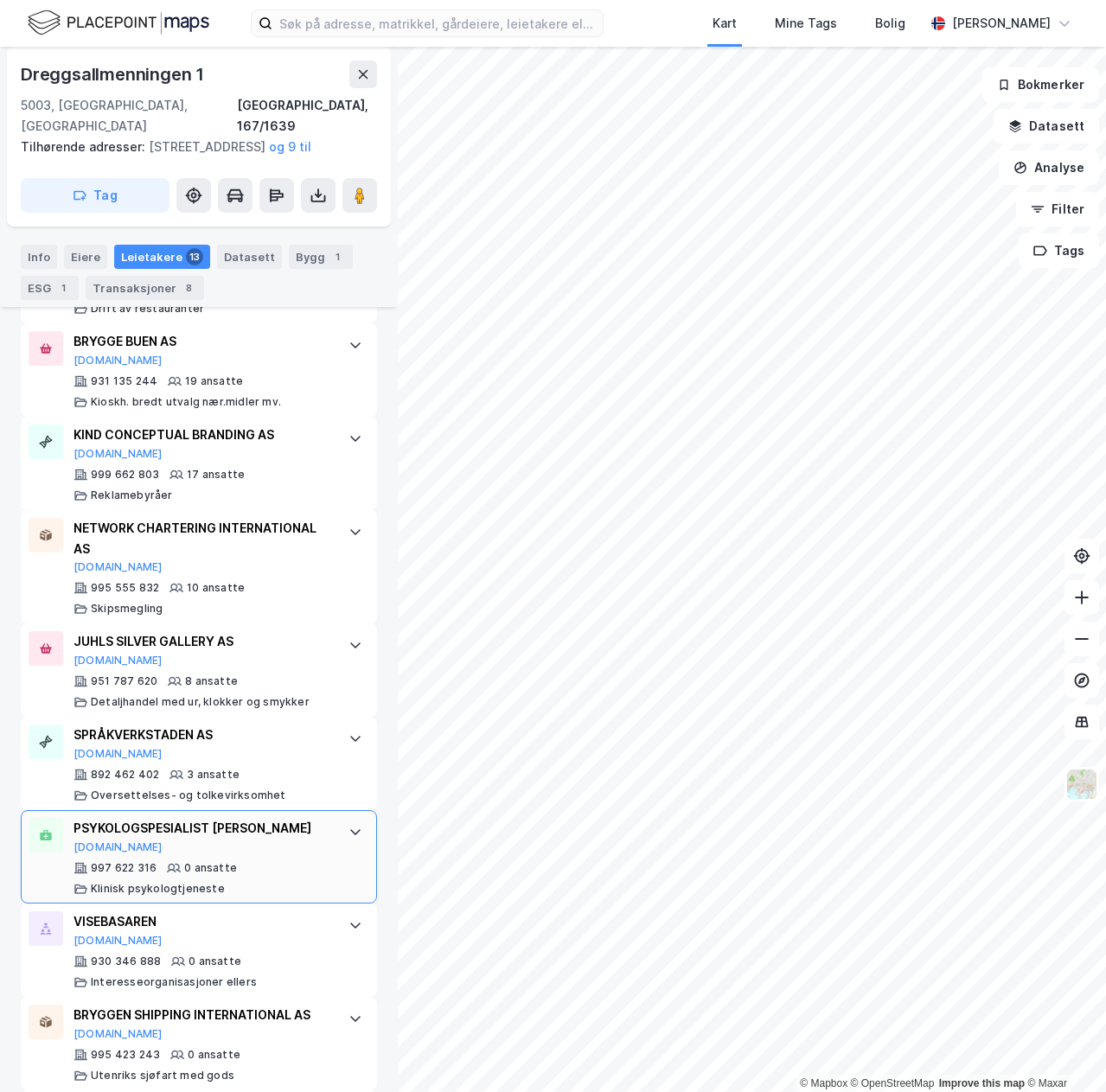
drag, startPoint x: 186, startPoint y: 826, endPoint x: 77, endPoint y: 806, distance: 110.8
click at [76, 818] on div "PSYKOLOGSPESIALIST [PERSON_NAME]" at bounding box center [202, 828] width 257 height 21
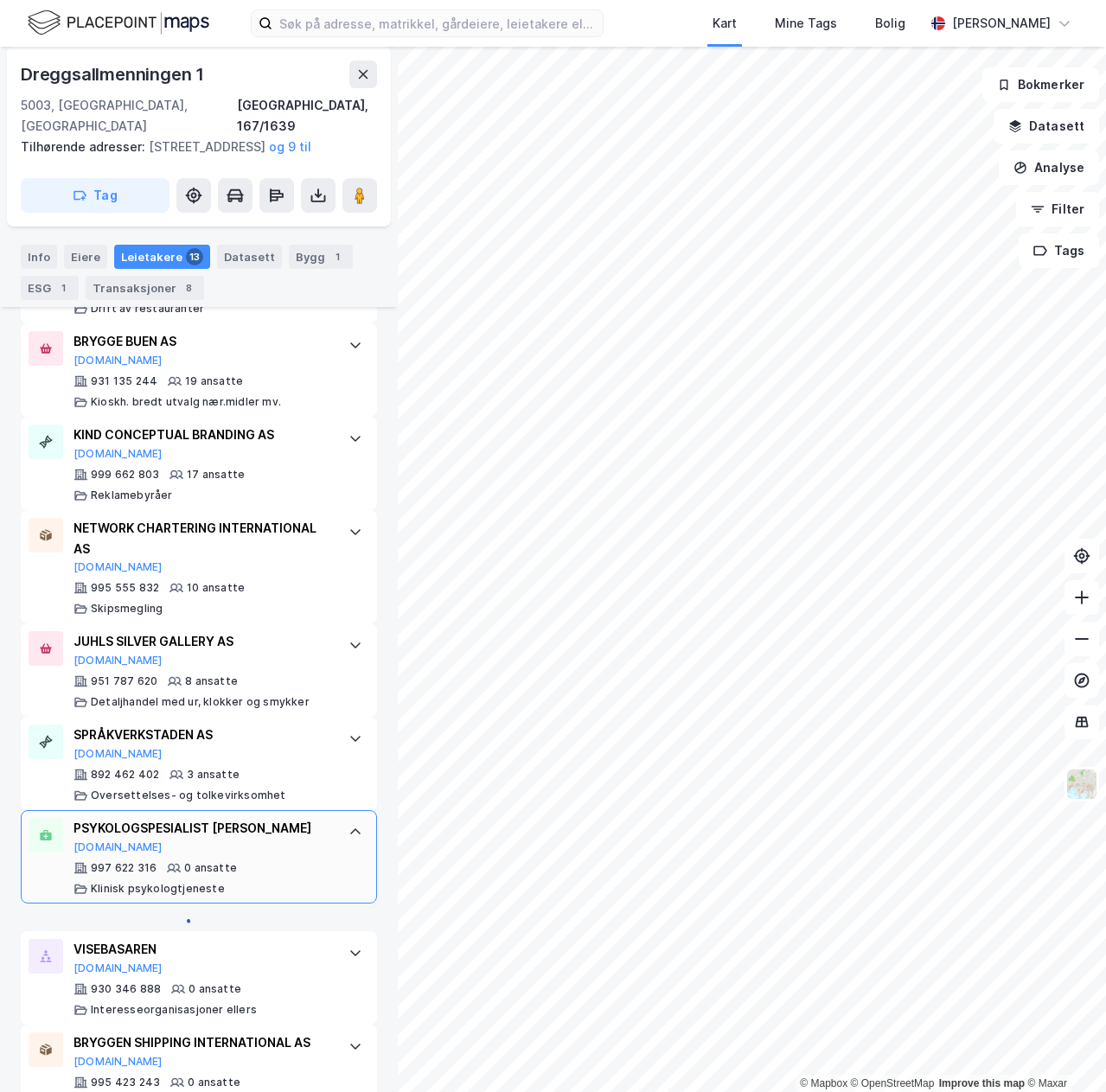
copy div "PSYKOLOGSPESIALIST [PERSON_NAME]"
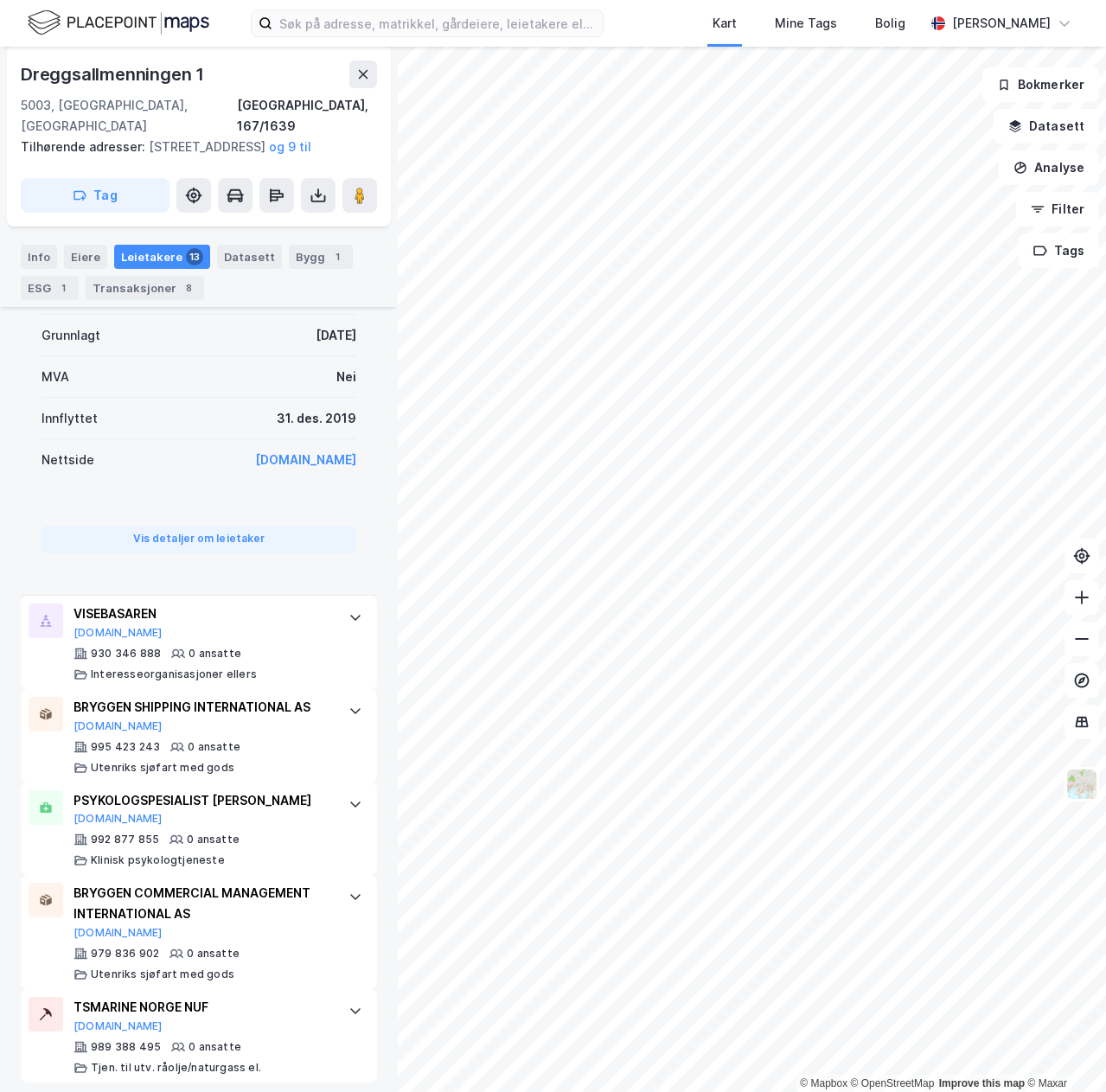
scroll to position [1509, 0]
